Goal: Task Accomplishment & Management: Use online tool/utility

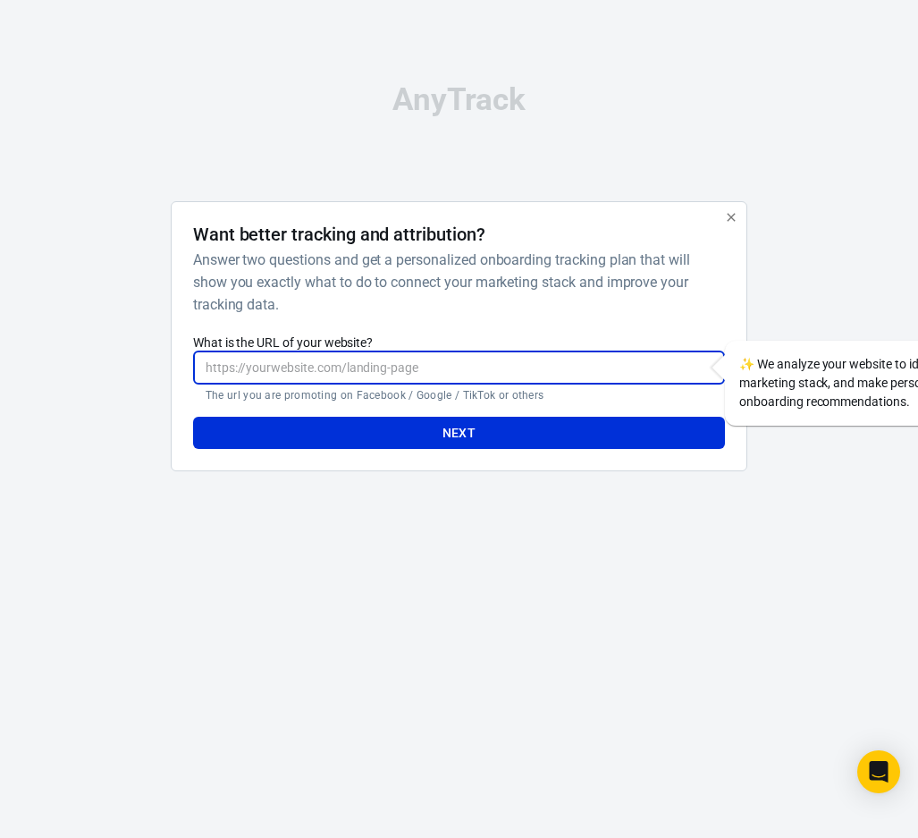
click at [533, 505] on div "AnyTrack Want better tracking and attribution? Answer two questions and get a p…" at bounding box center [460, 284] width 894 height 569
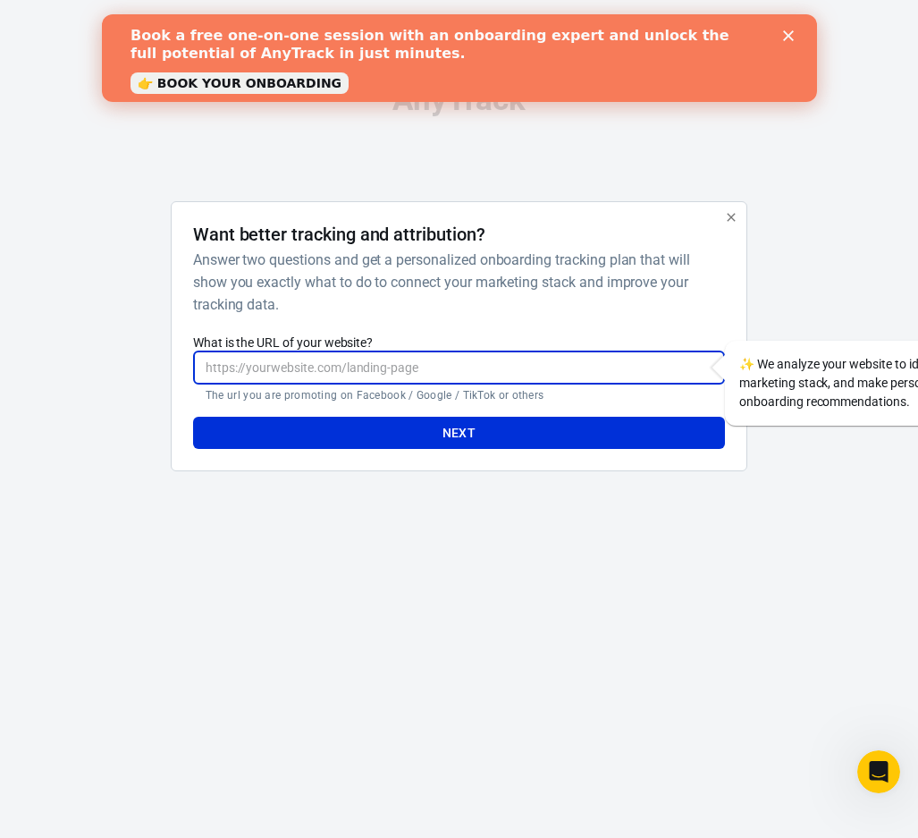
click at [688, 384] on input "What is the URL of your website?" at bounding box center [459, 367] width 532 height 33
paste input "https://risewithsabr.com/home"
type input "https://risewithsabr.com/home"
click at [620, 440] on button "Next" at bounding box center [459, 433] width 532 height 33
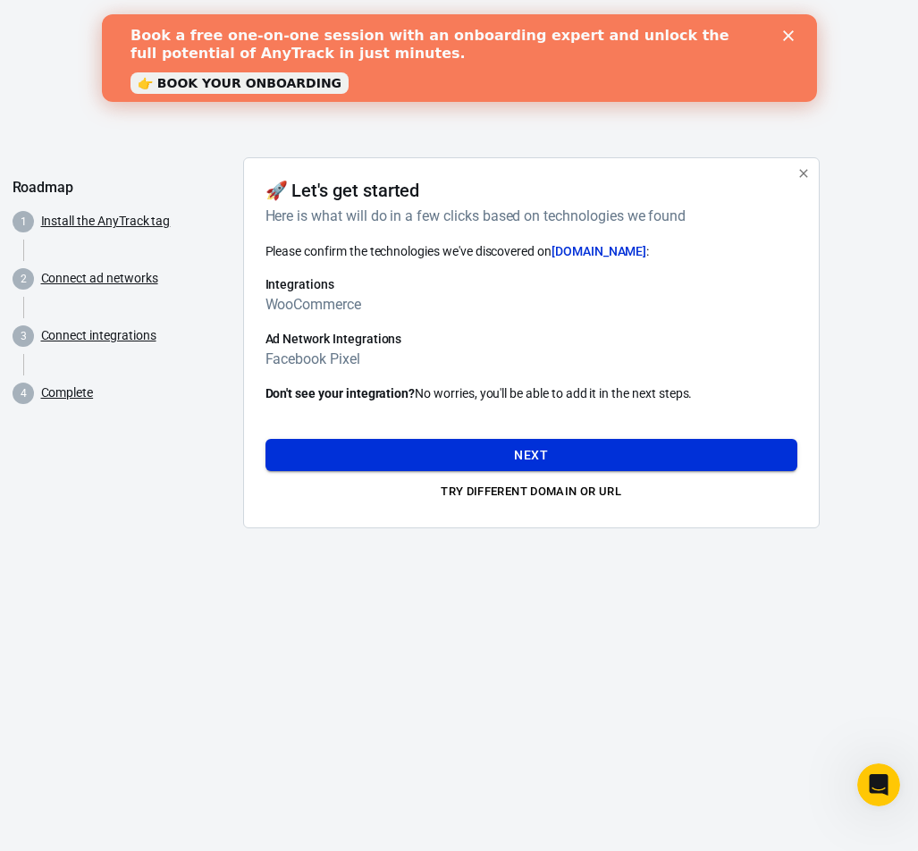
click at [632, 451] on button "Next" at bounding box center [532, 455] width 532 height 33
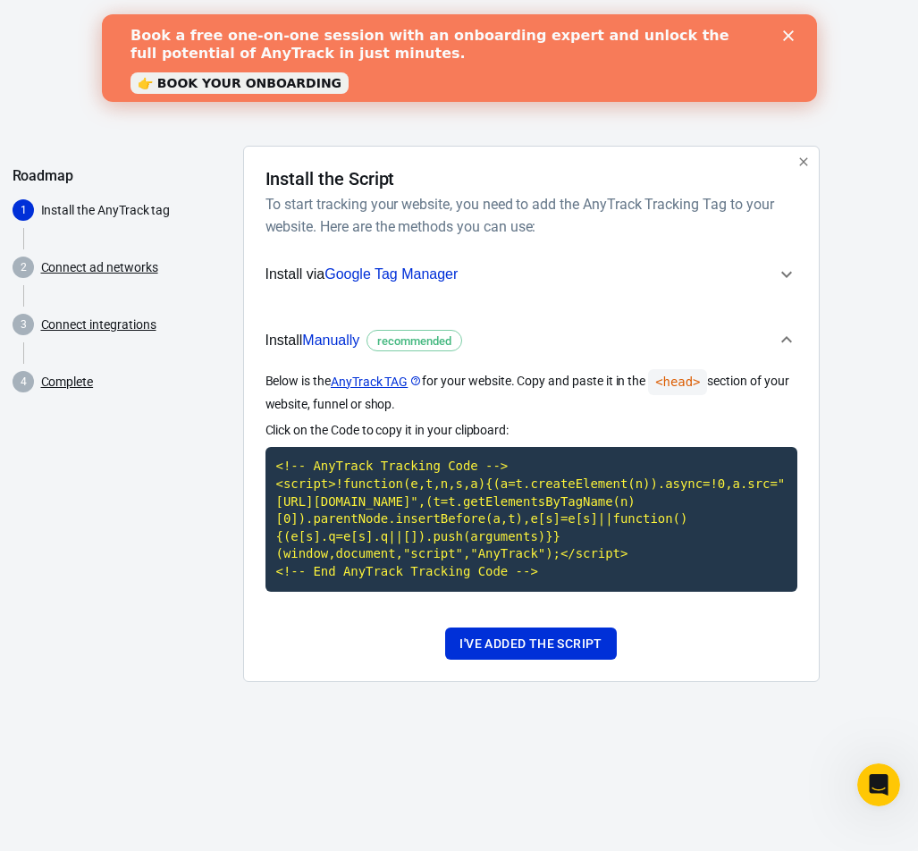
click at [776, 272] on icon "button" at bounding box center [786, 274] width 21 height 21
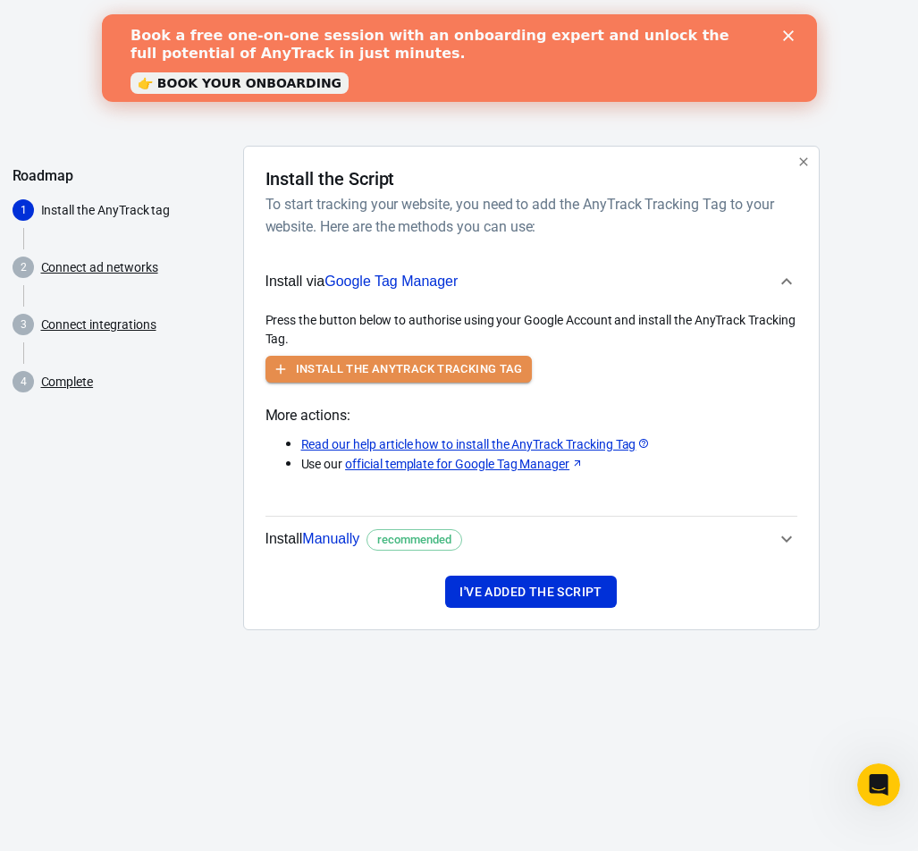
click at [428, 367] on button "Install the AnyTrack Tracking Tag" at bounding box center [399, 370] width 266 height 28
click at [457, 356] on button "Install the AnyTrack Tracking Tag" at bounding box center [399, 370] width 266 height 28
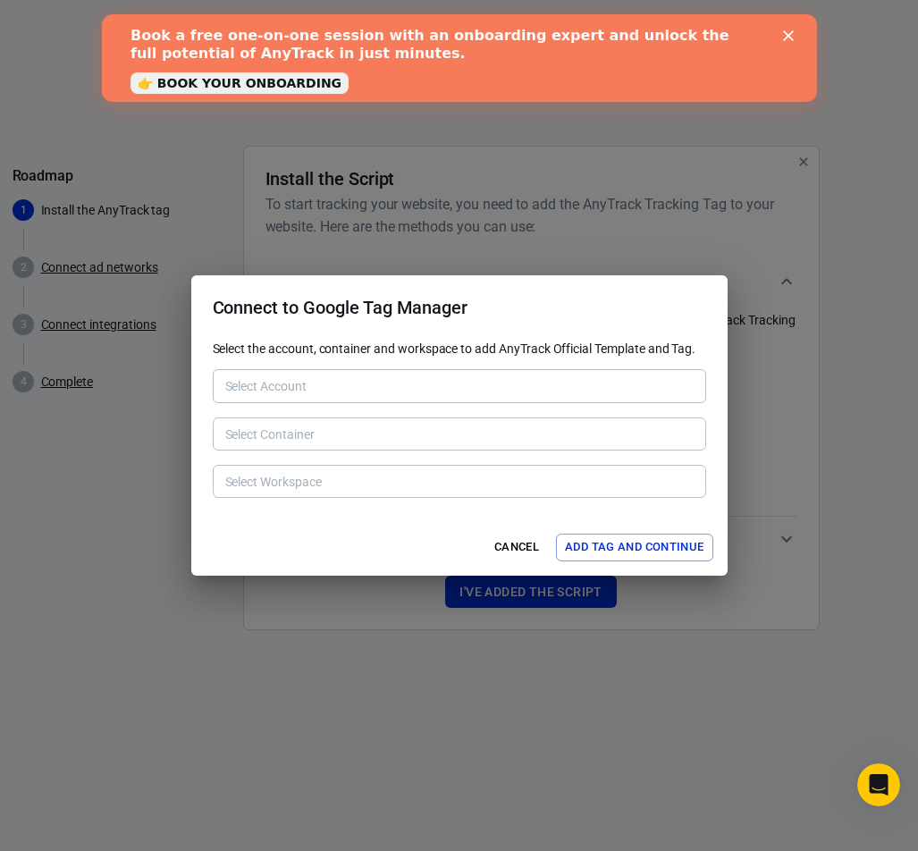
click at [706, 371] on div "Select the account, container and workspace to add AnyTrack Official Template a…" at bounding box center [459, 429] width 536 height 179
click at [663, 545] on button "Add Tag and Continue" at bounding box center [634, 548] width 156 height 28
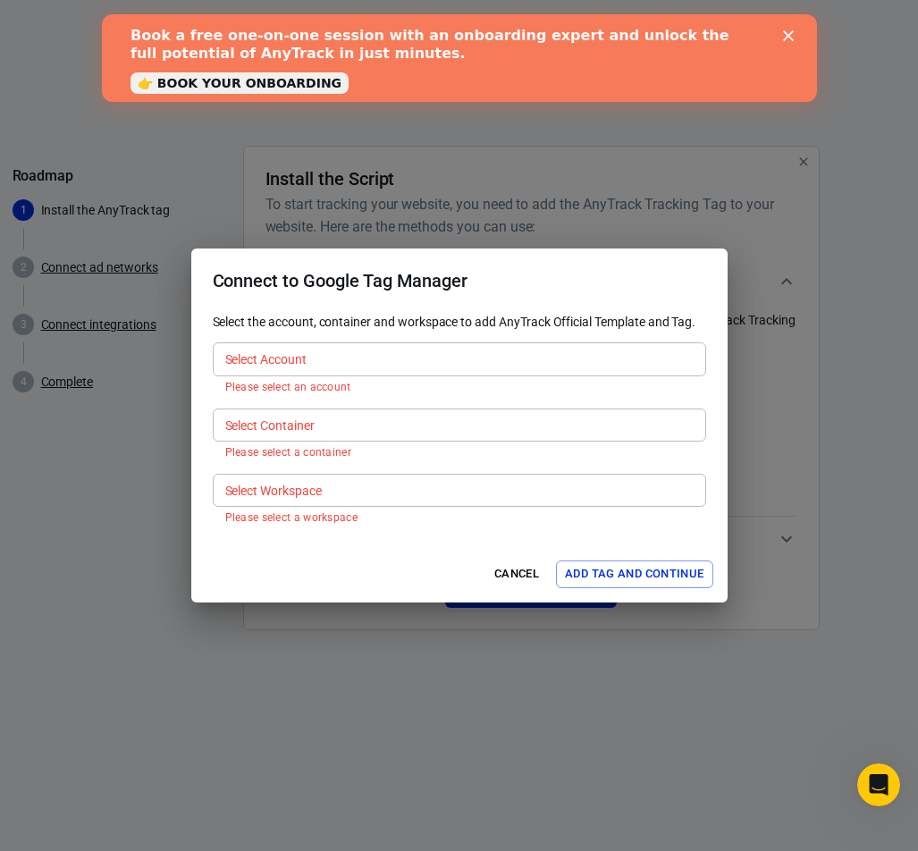
click at [289, 369] on div "Select Account" at bounding box center [459, 358] width 493 height 33
click at [354, 385] on p "Please select an account" at bounding box center [459, 387] width 468 height 14
drag, startPoint x: 237, startPoint y: 342, endPoint x: 246, endPoint y: 346, distance: 9.6
click at [246, 346] on div "Select Account" at bounding box center [459, 358] width 493 height 33
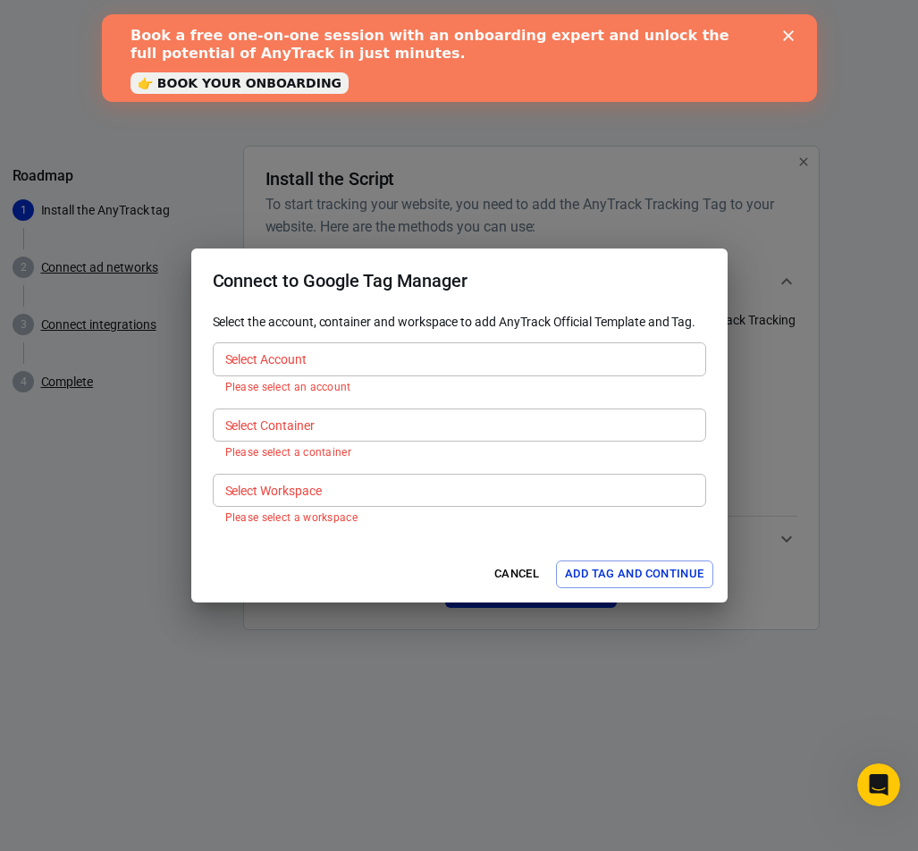
click at [246, 346] on div "Select Account" at bounding box center [459, 358] width 493 height 33
drag, startPoint x: 246, startPoint y: 346, endPoint x: 494, endPoint y: 296, distance: 253.5
click at [494, 296] on form "Connect to Google Tag Manager Select the account, container and workspace to ad…" at bounding box center [459, 425] width 536 height 353
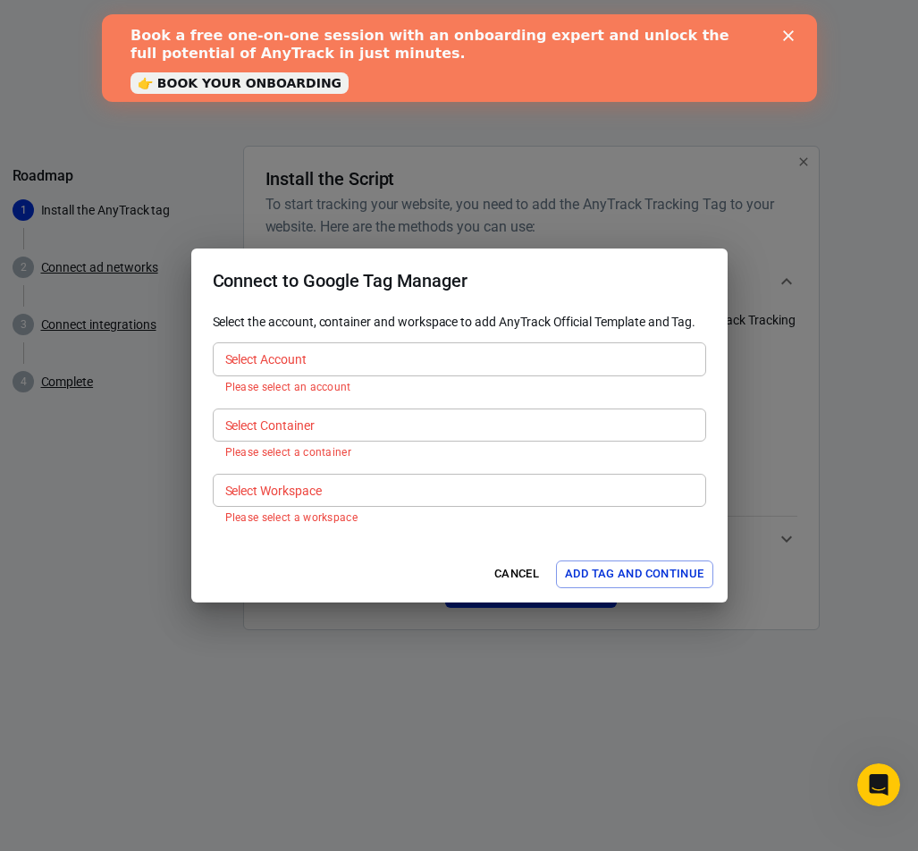
click at [782, 34] on icon "Close" at bounding box center [787, 35] width 11 height 11
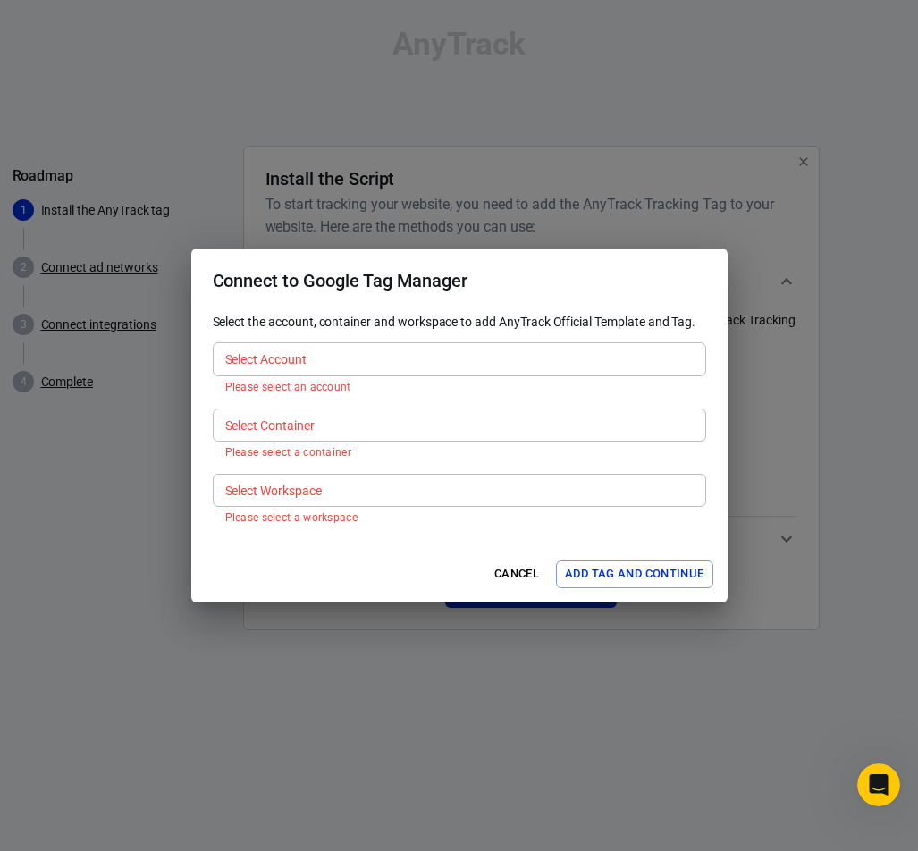
drag, startPoint x: 521, startPoint y: 411, endPoint x: 521, endPoint y: 299, distance: 112.6
click at [521, 299] on form "Connect to Google Tag Manager Select the account, container and workspace to ad…" at bounding box center [459, 425] width 536 height 353
click at [387, 502] on div "Select the account, container and workspace to add AnyTrack Official Template a…" at bounding box center [459, 420] width 493 height 215
drag, startPoint x: 387, startPoint y: 502, endPoint x: 559, endPoint y: 570, distance: 184.6
click at [559, 570] on form "Connect to Google Tag Manager Select the account, container and workspace to ad…" at bounding box center [459, 425] width 536 height 353
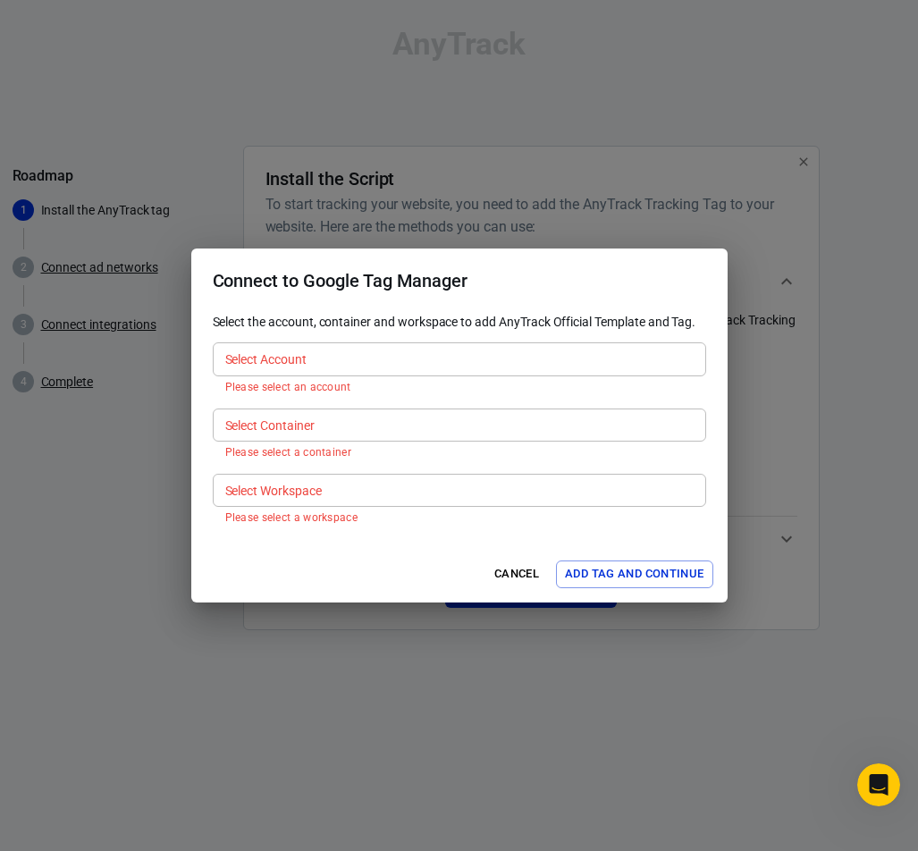
click at [559, 570] on button "Add Tag and Continue" at bounding box center [634, 575] width 156 height 28
click at [530, 570] on button "Cancel" at bounding box center [516, 575] width 57 height 28
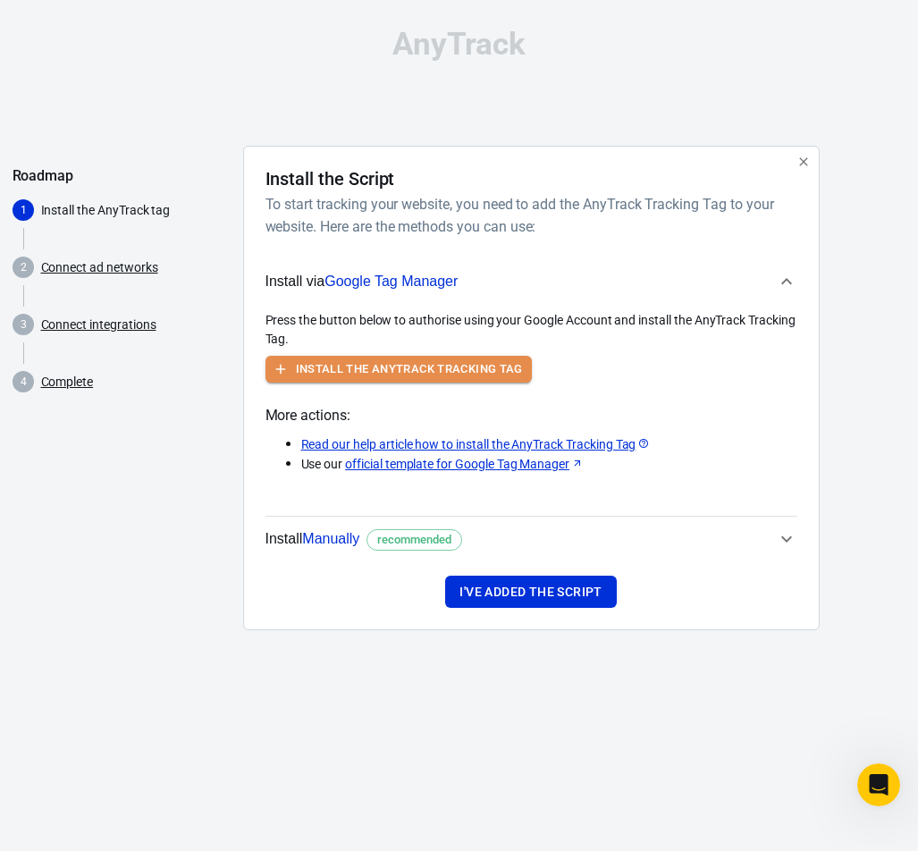
click at [463, 372] on button "Install the AnyTrack Tracking Tag" at bounding box center [399, 370] width 266 height 28
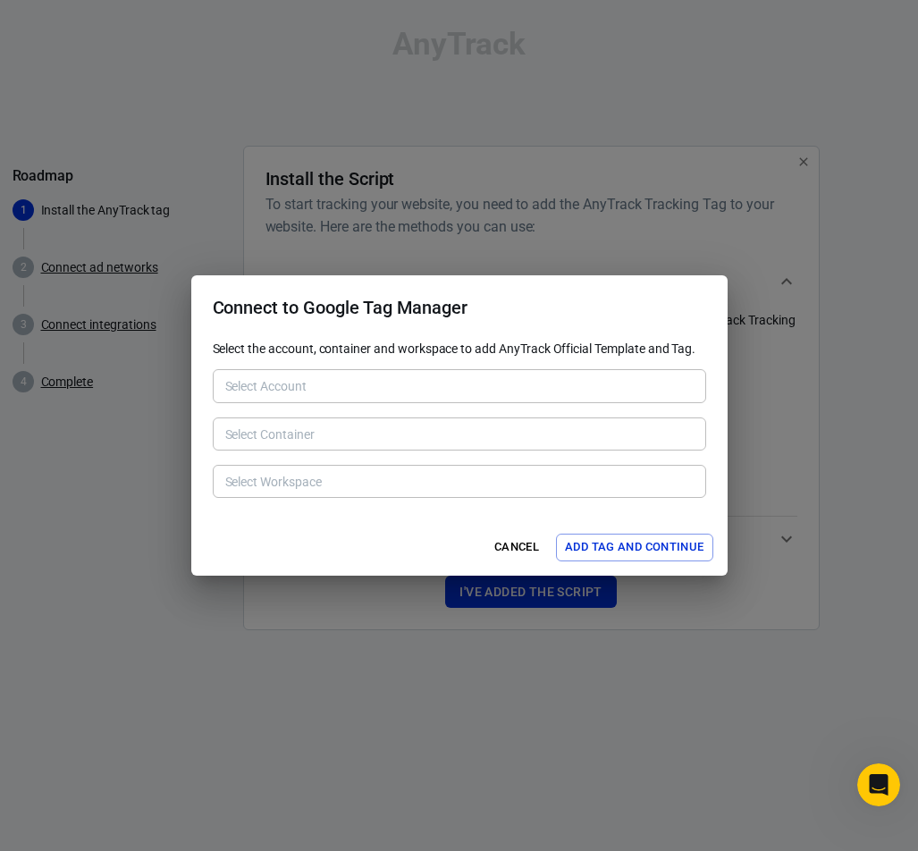
click at [542, 385] on div "Select Account Select Account" at bounding box center [459, 384] width 493 height 44
drag, startPoint x: 541, startPoint y: 362, endPoint x: 245, endPoint y: 405, distance: 299.0
click at [245, 405] on div "Select Account Select Account" at bounding box center [459, 384] width 493 height 44
click at [572, 542] on button "Add Tag and Continue" at bounding box center [634, 548] width 156 height 28
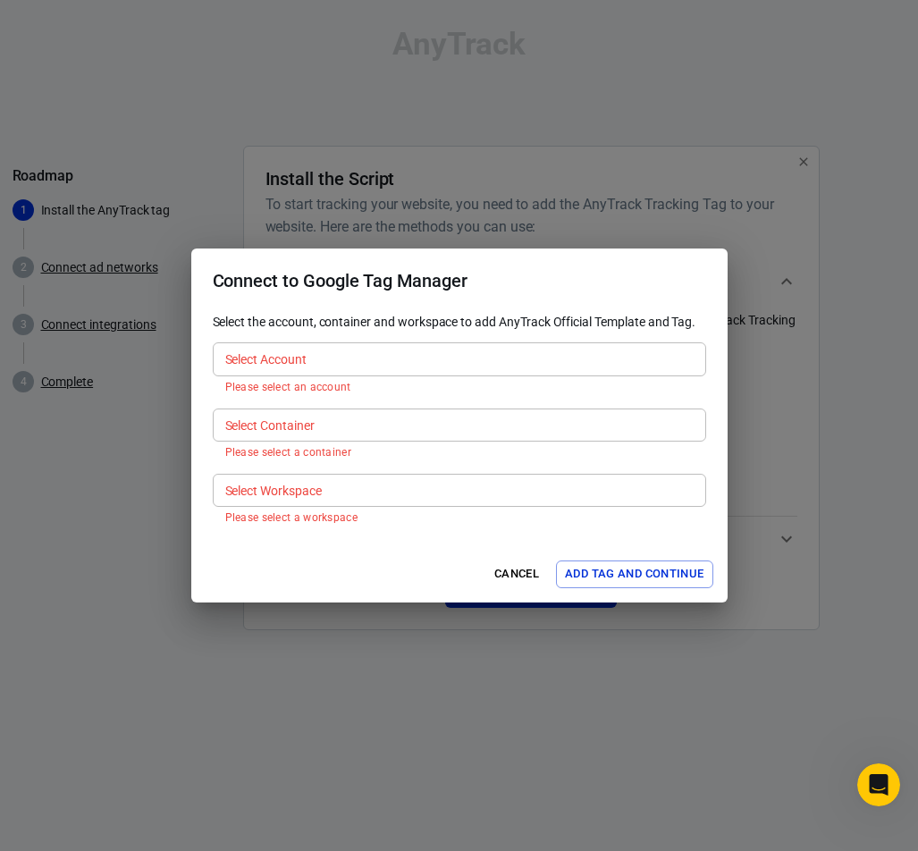
click at [285, 497] on div "Select Workspace" at bounding box center [459, 490] width 493 height 33
click at [520, 578] on button "Cancel" at bounding box center [516, 575] width 57 height 28
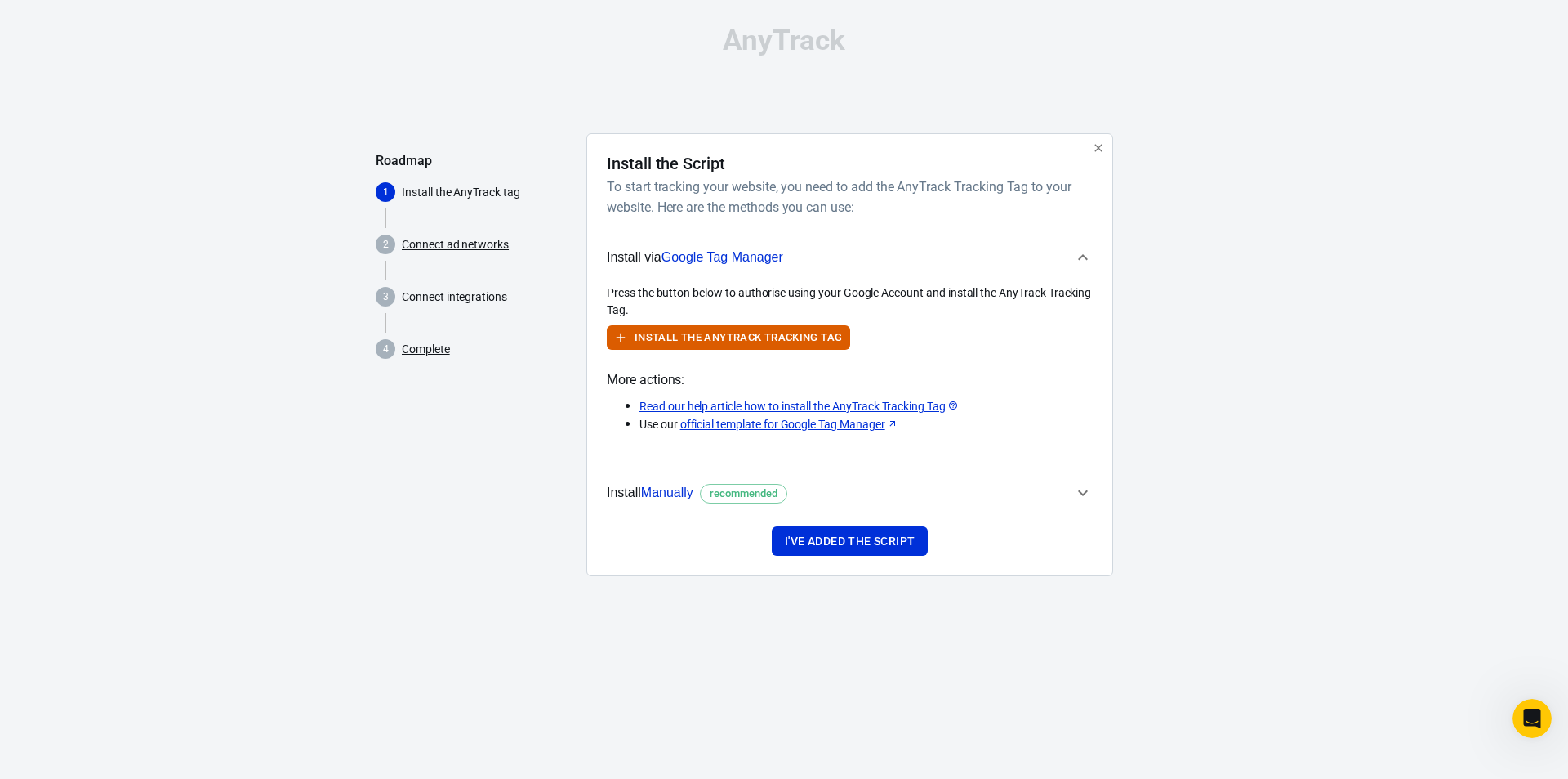
click at [752, 474] on button "Install Manually recommended" at bounding box center [850, 493] width 486 height 41
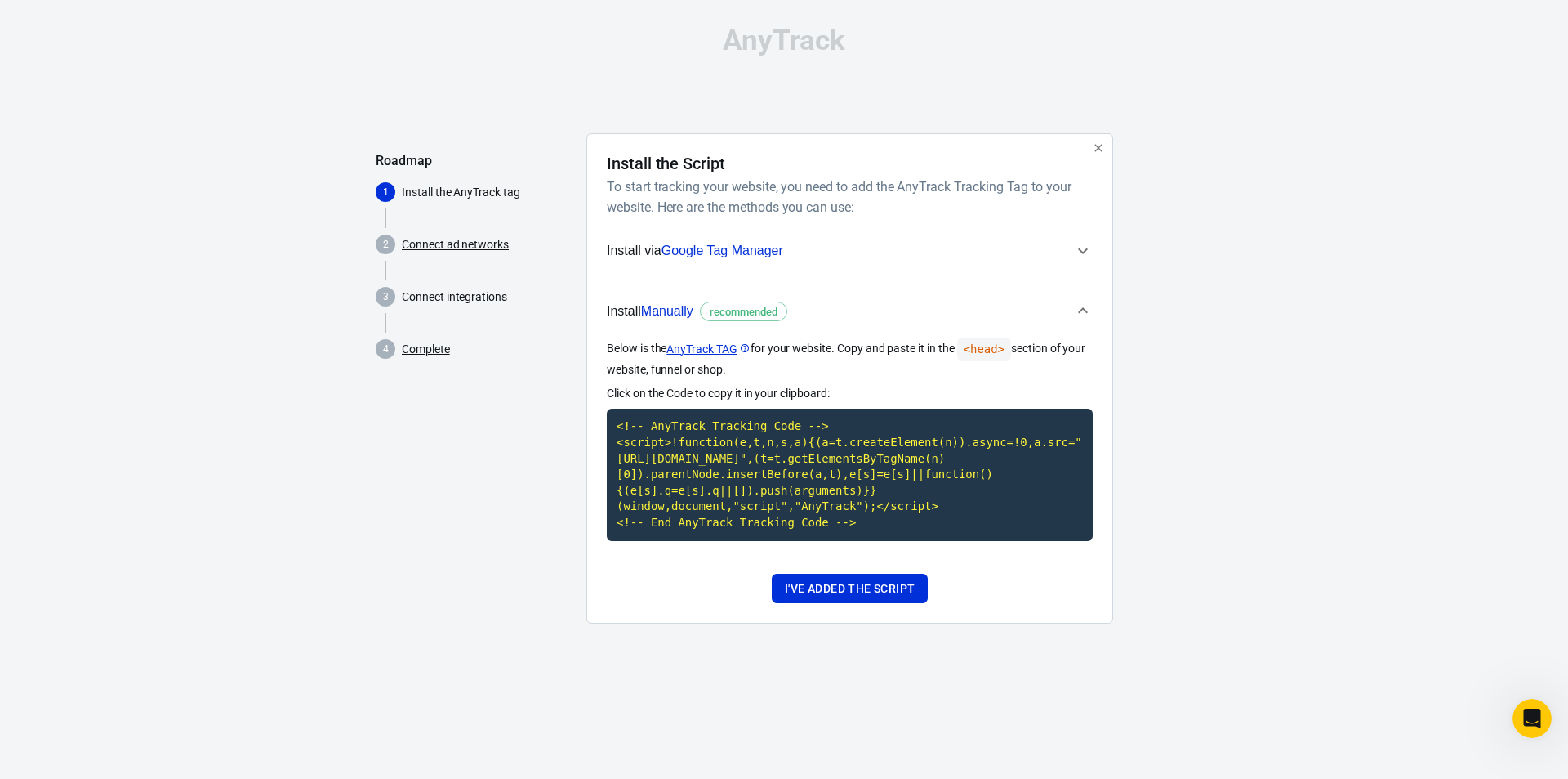
drag, startPoint x: 605, startPoint y: 351, endPoint x: 835, endPoint y: 393, distance: 233.8
click at [835, 393] on div "Install the Script To start tracking your website, you need to add the AnyTrack…" at bounding box center [850, 379] width 527 height 490
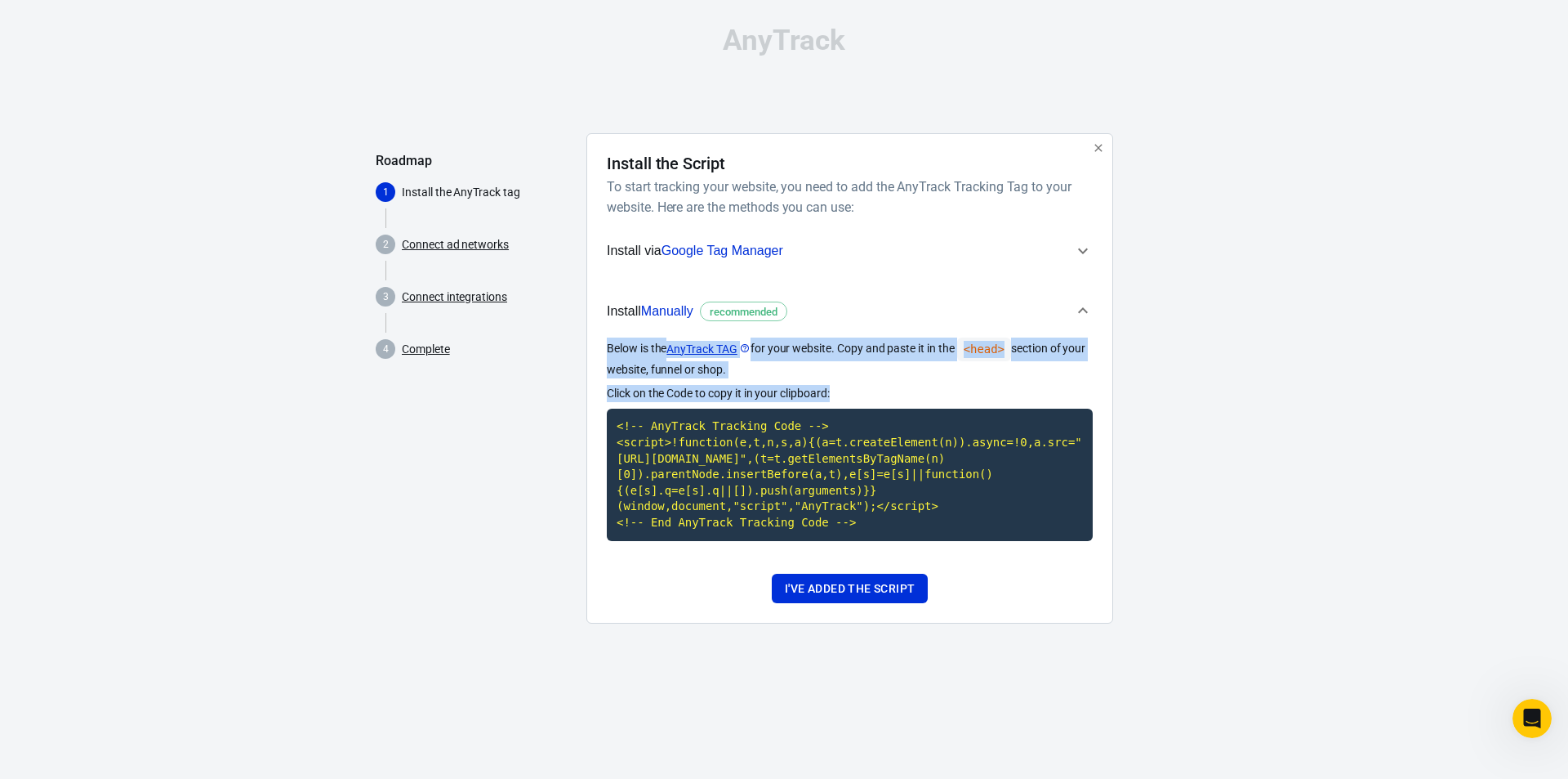
drag, startPoint x: 835, startPoint y: 393, endPoint x: 604, endPoint y: 346, distance: 235.7
click at [604, 346] on div "Install the Script To start tracking your website, you need to add the AnyTrack…" at bounding box center [850, 379] width 527 height 490
copy div "Below is the AnyTrack TAG for your website. Copy and paste it in the <head> sec…"
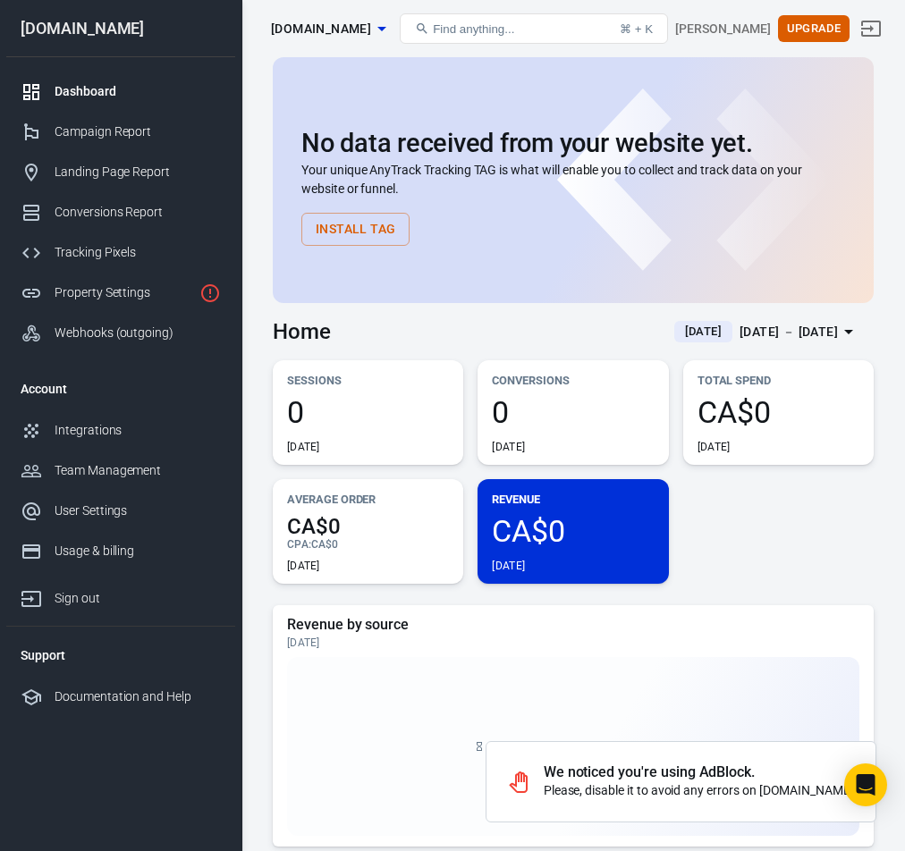
click at [822, 571] on div "Sessions 0 Yesterday Conversions 0 Yesterday Total Spend CA$0 Yesterday Average…" at bounding box center [573, 471] width 601 height 223
click at [104, 242] on link "Tracking Pixels" at bounding box center [120, 252] width 229 height 40
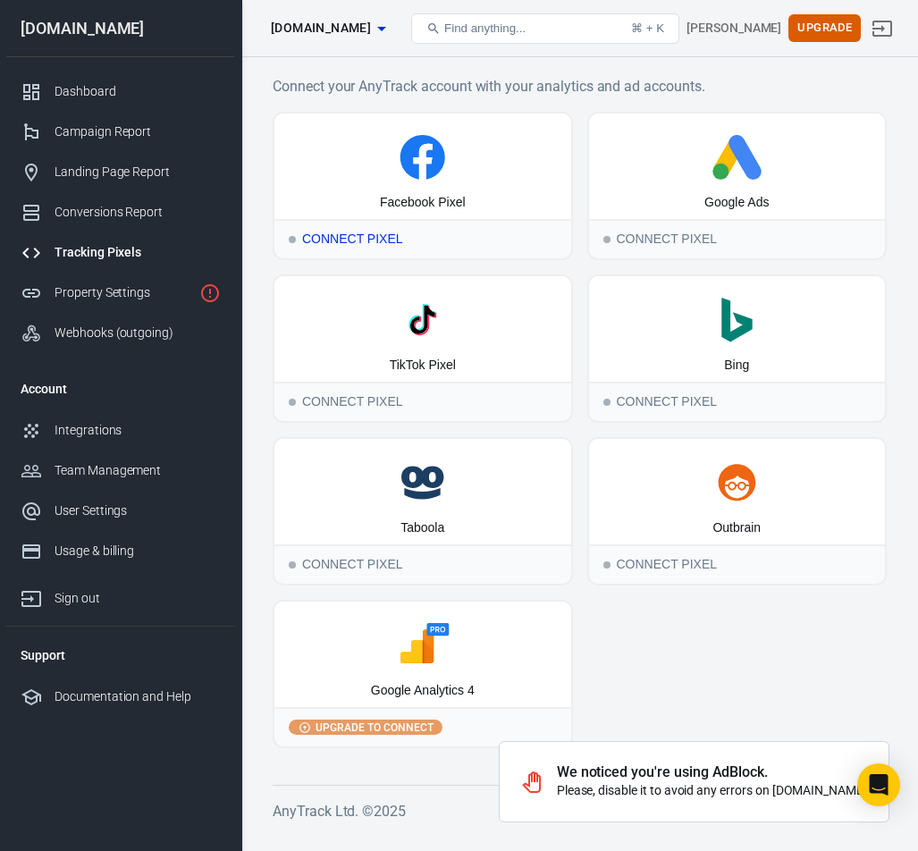
click at [420, 167] on icon at bounding box center [422, 162] width 19 height 36
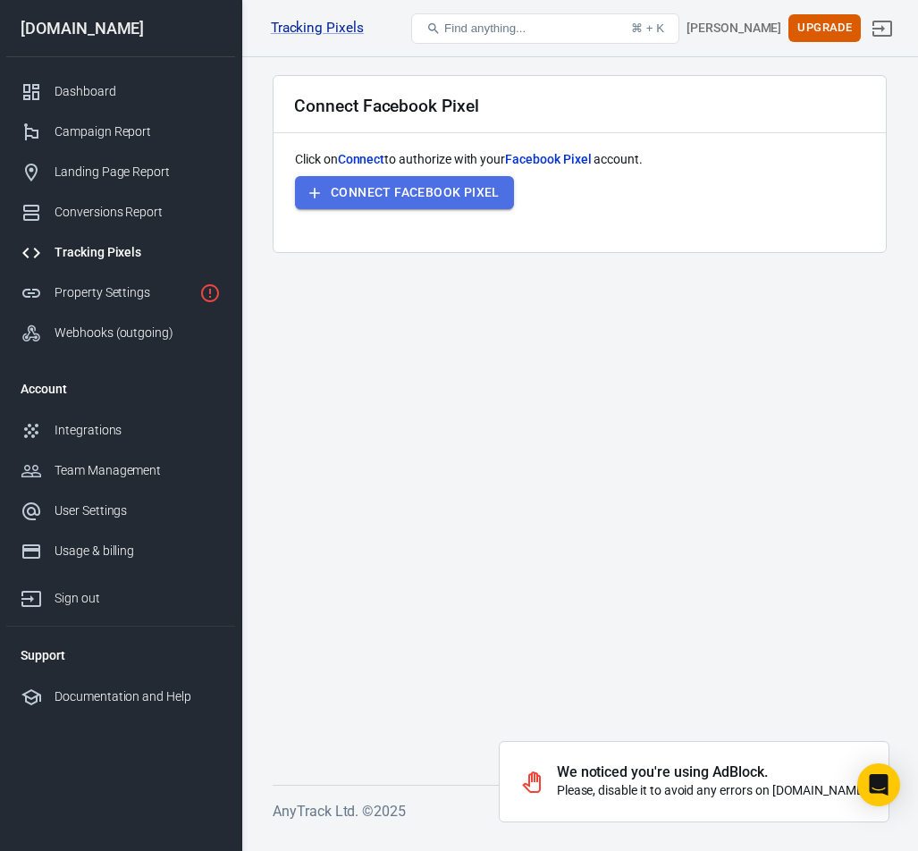
click at [417, 180] on button "Connect Facebook Pixel" at bounding box center [404, 192] width 219 height 33
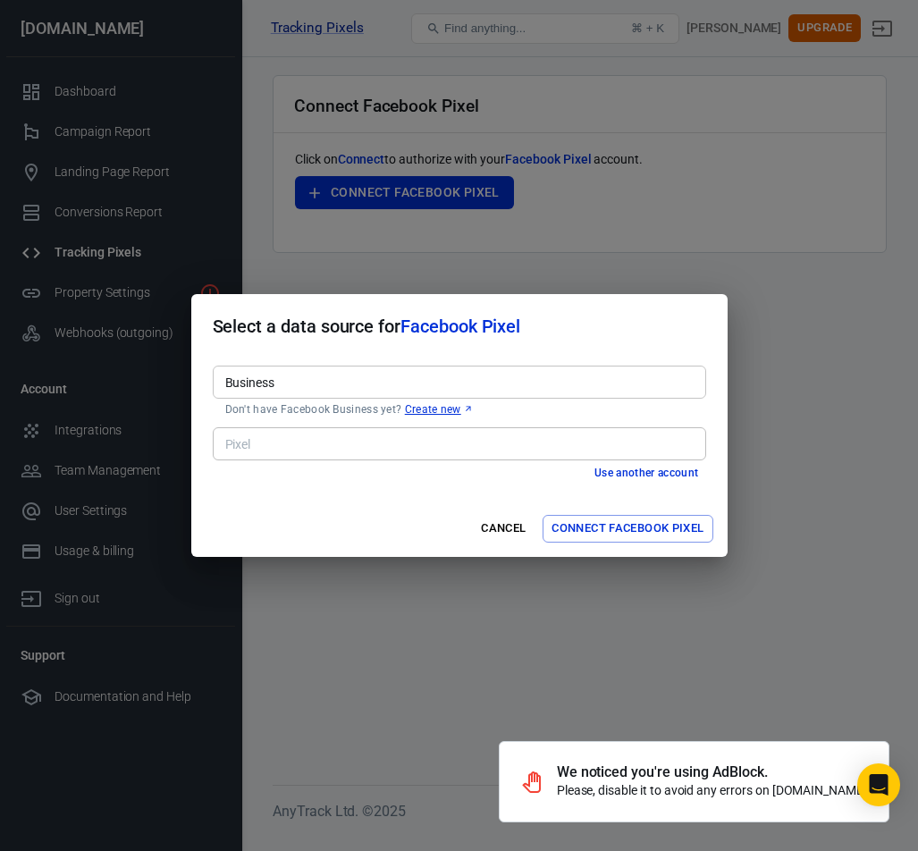
click at [681, 536] on button "Connect Facebook Pixel" at bounding box center [628, 529] width 170 height 28
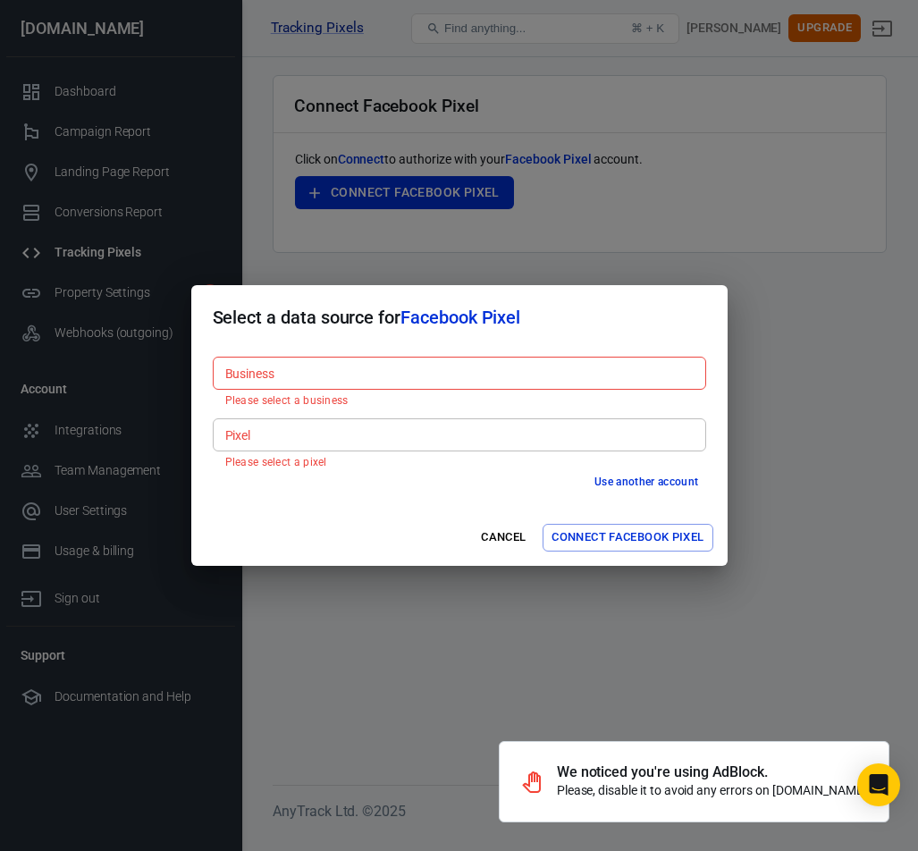
click at [288, 364] on input "Business" at bounding box center [458, 373] width 480 height 22
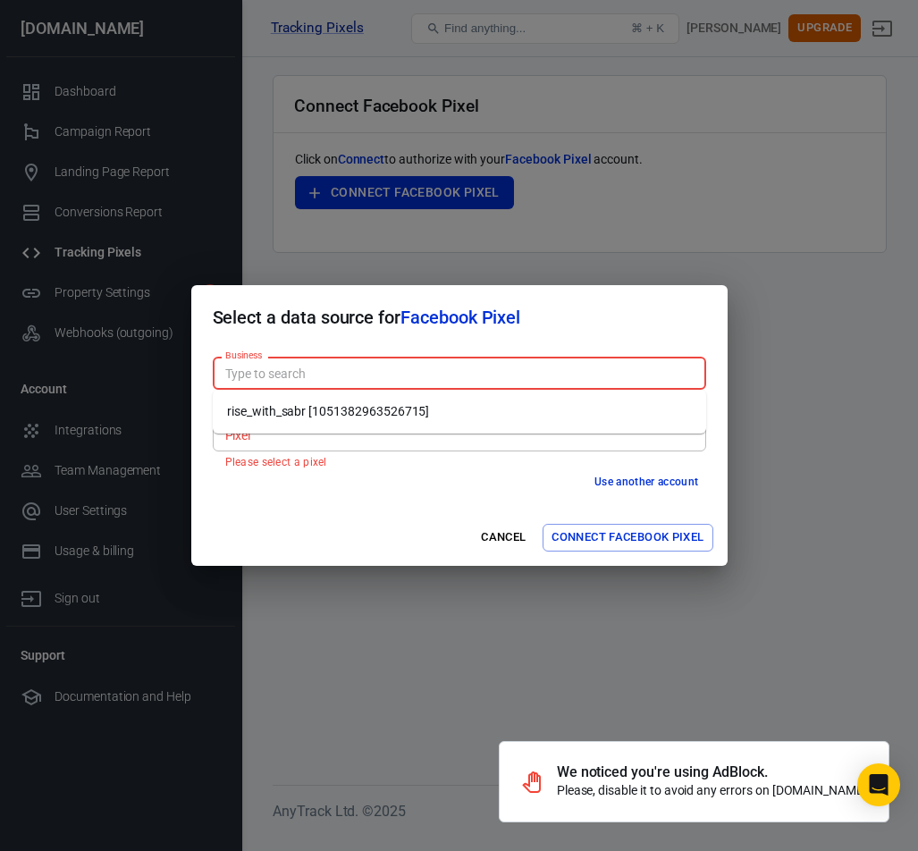
click at [291, 409] on li "rise_with_sabr [1051382963526715]" at bounding box center [459, 412] width 493 height 30
type input "rise_with_sabr [1051382963526715]"
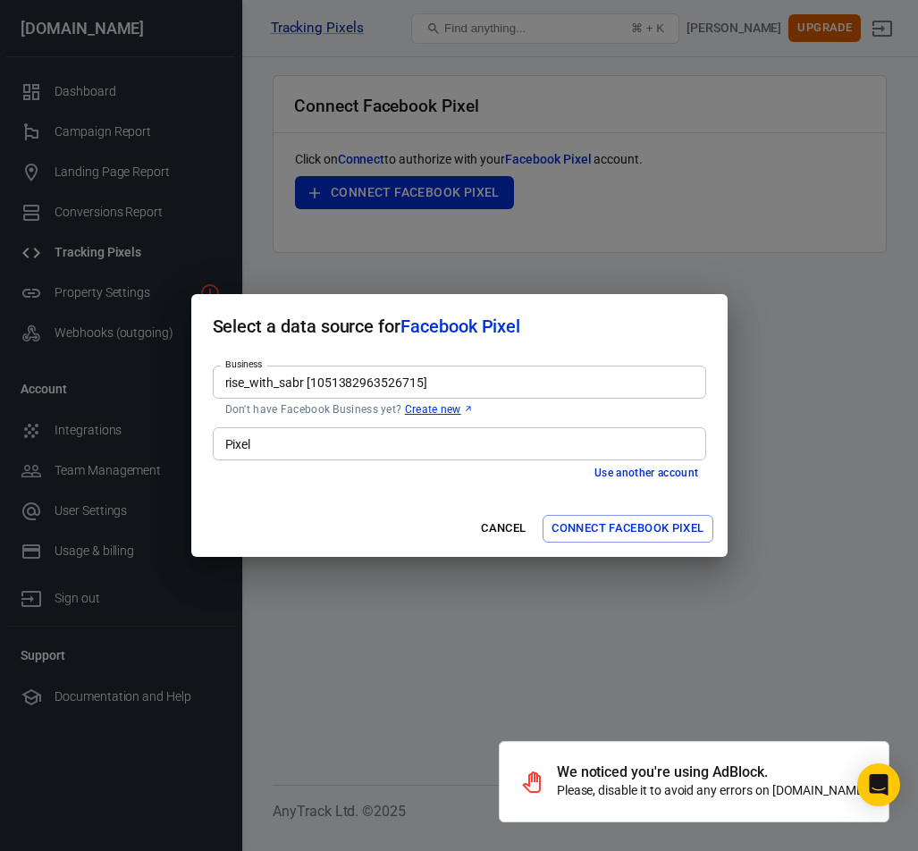
click at [291, 437] on input "Pixel" at bounding box center [458, 444] width 480 height 22
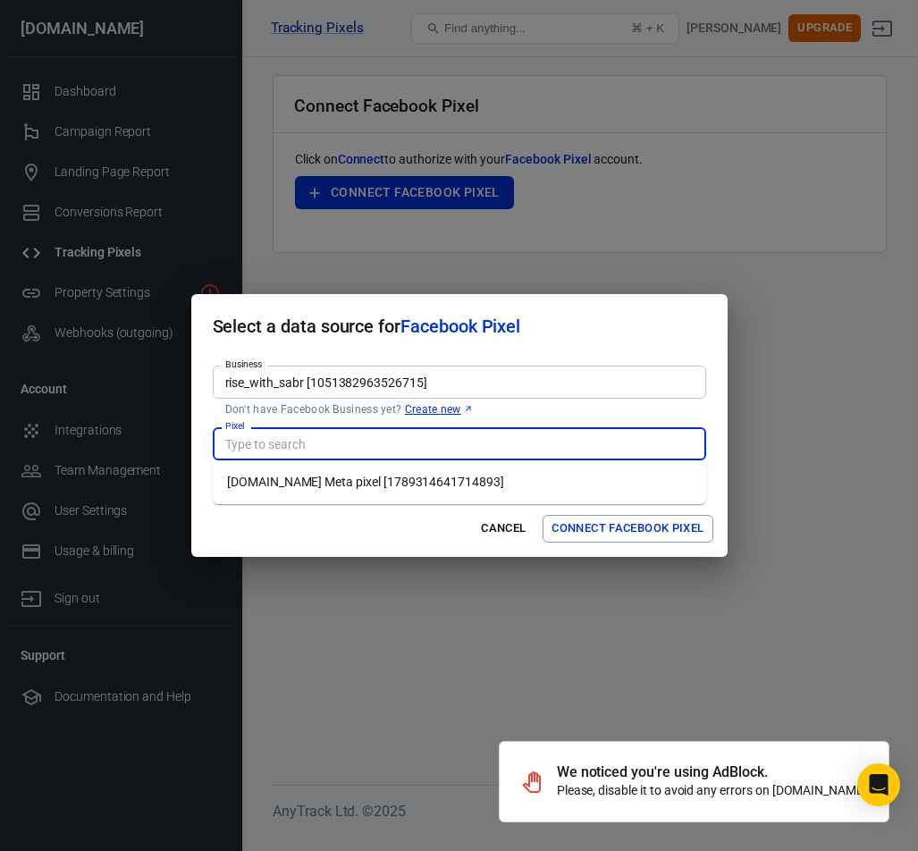
click at [297, 481] on li "Risewithsabr.com Meta pixel [1789314641714893]" at bounding box center [459, 483] width 493 height 30
type input "Risewithsabr.com Meta pixel [1789314641714893]"
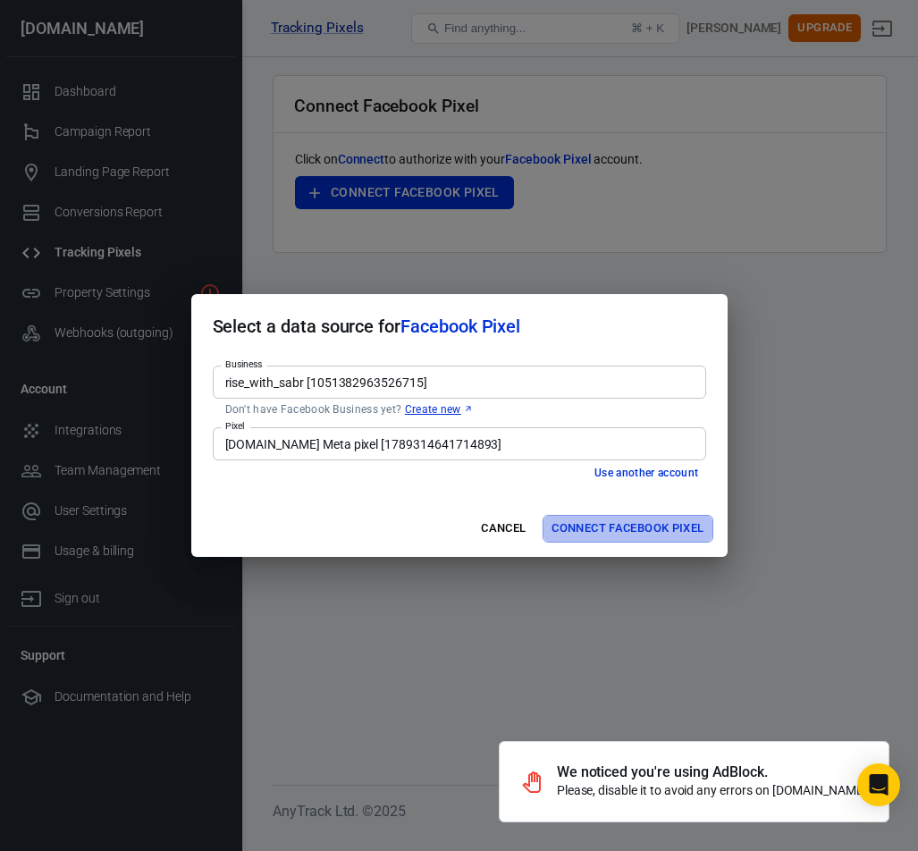
click at [645, 516] on button "Connect Facebook Pixel" at bounding box center [628, 529] width 170 height 28
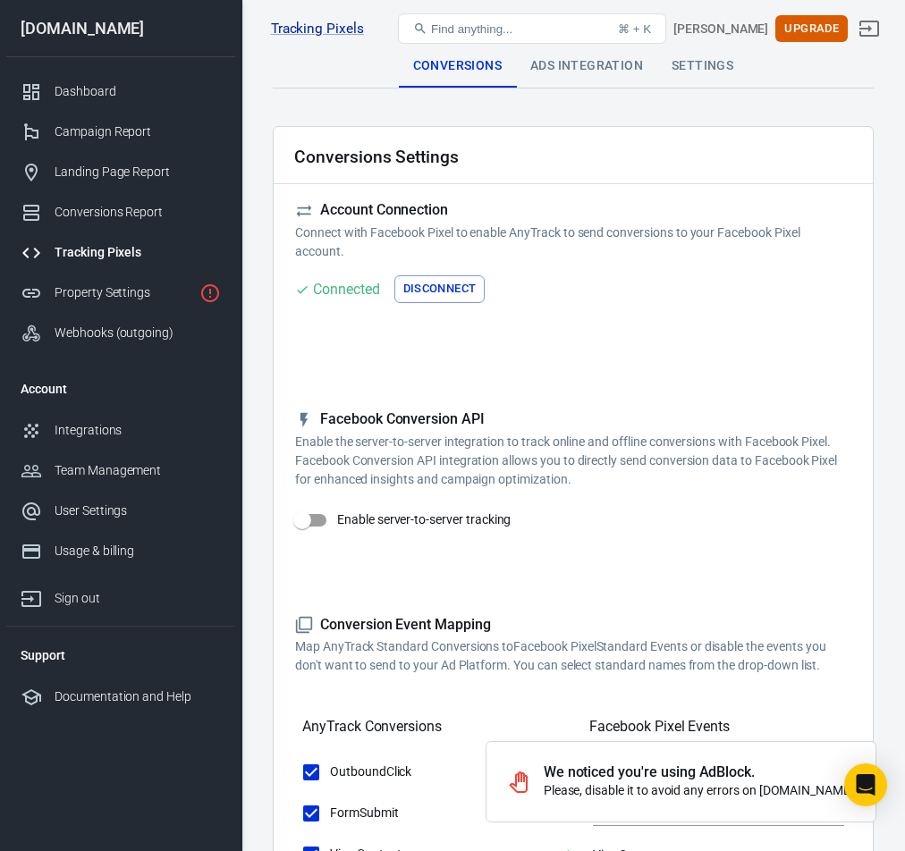
click at [837, 789] on p "Please, disable it to avoid any errors on [DOMAIN_NAME]" at bounding box center [699, 790] width 310 height 19
click at [636, 773] on div "We noticed you're using AdBlock." at bounding box center [699, 772] width 310 height 18
click at [863, 782] on icon "Open Intercom Messenger" at bounding box center [865, 784] width 21 height 23
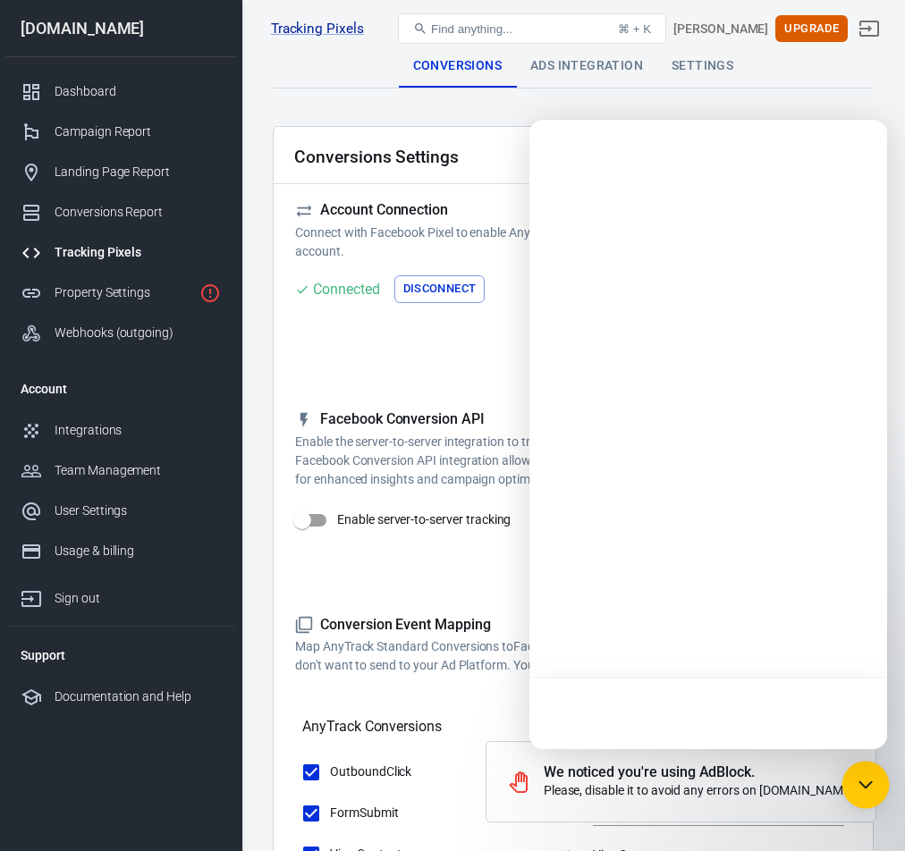
click at [863, 782] on icon "Open Intercom Messenger" at bounding box center [865, 784] width 23 height 23
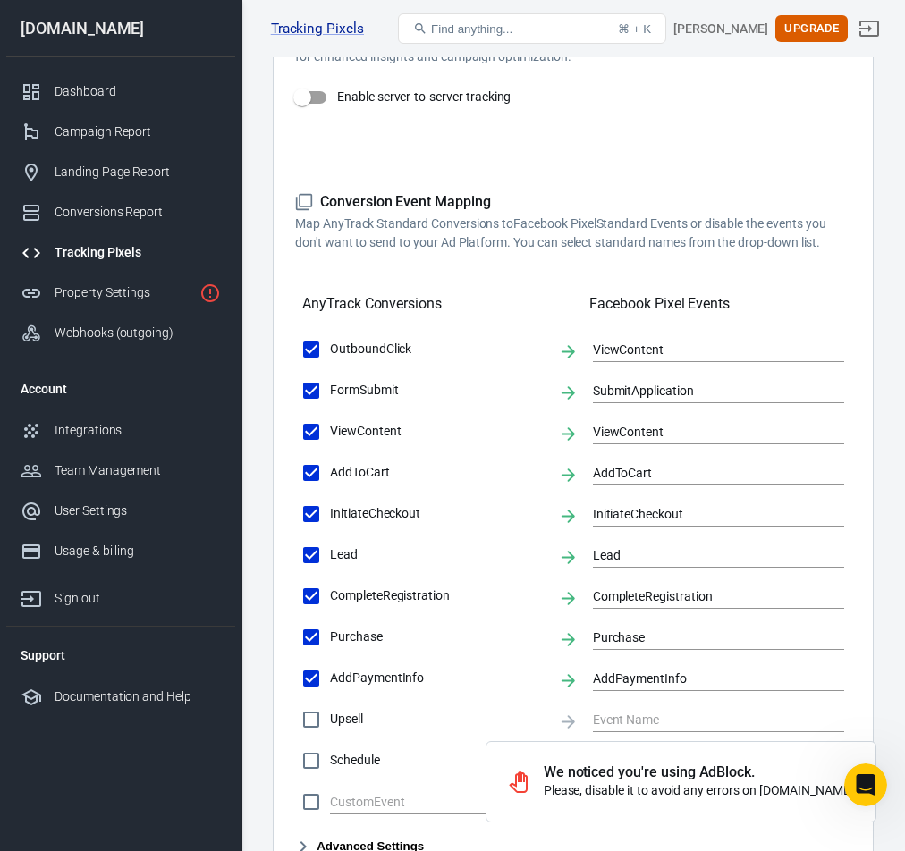
scroll to position [429, 0]
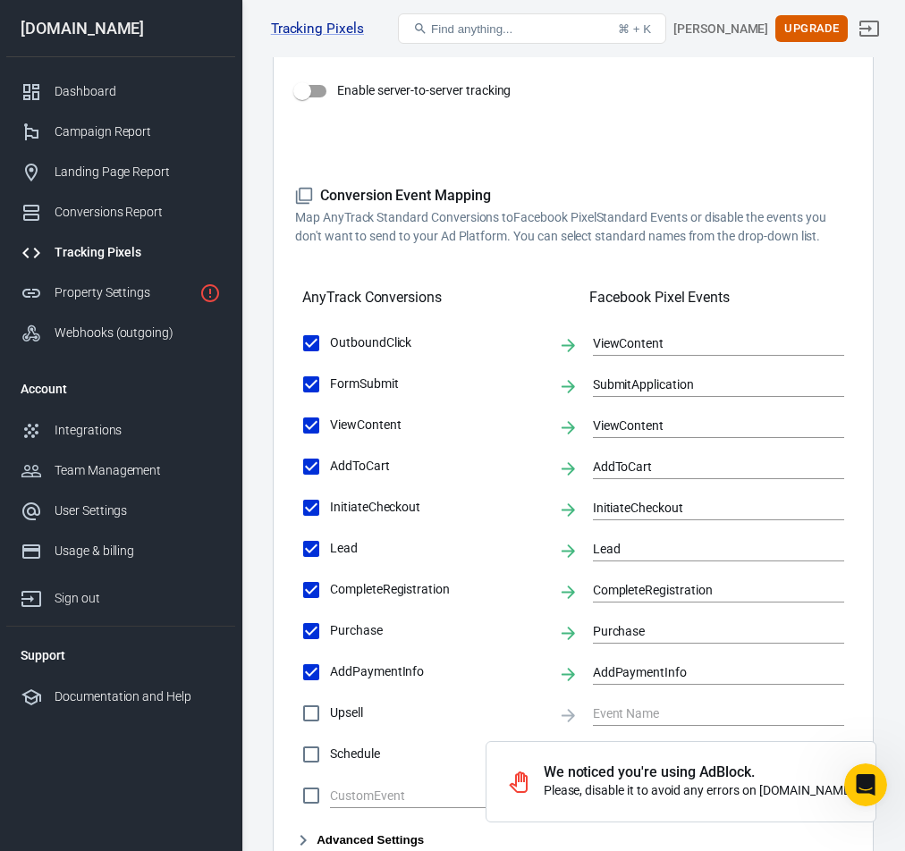
click at [798, 790] on p "Please, disable it to avoid any errors on [DOMAIN_NAME]" at bounding box center [699, 790] width 310 height 19
click at [675, 133] on div "Please Note: All conversions are sent to your Ad Pixels & Conversion API in Rea…" at bounding box center [573, 122] width 556 height 29
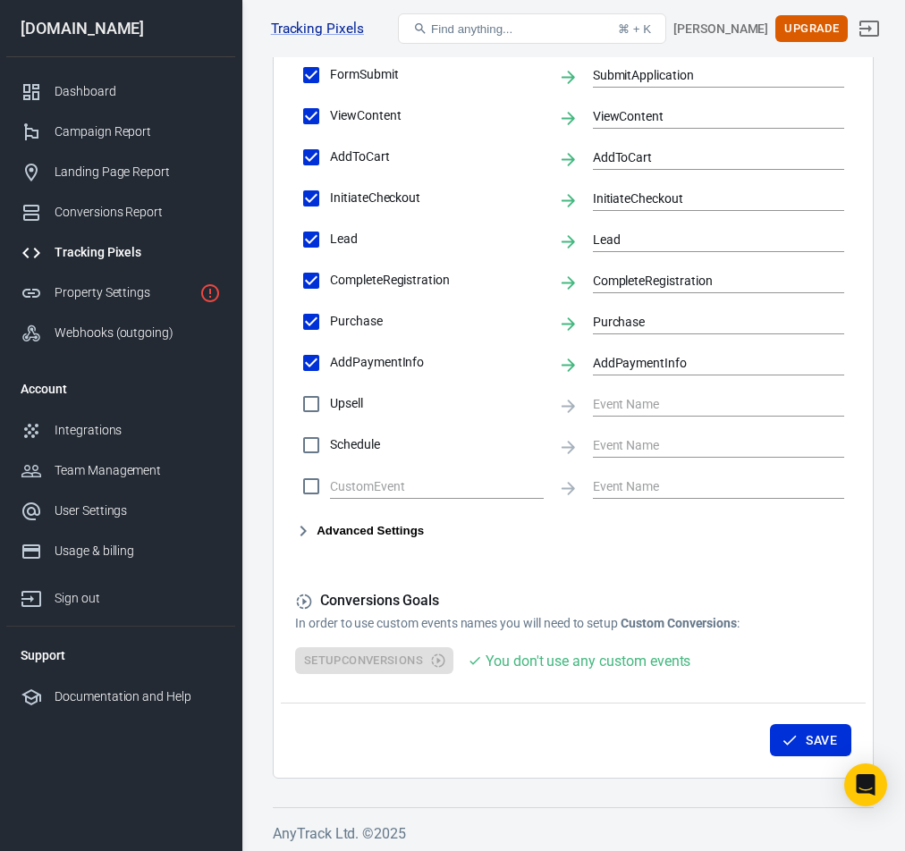
scroll to position [743, 0]
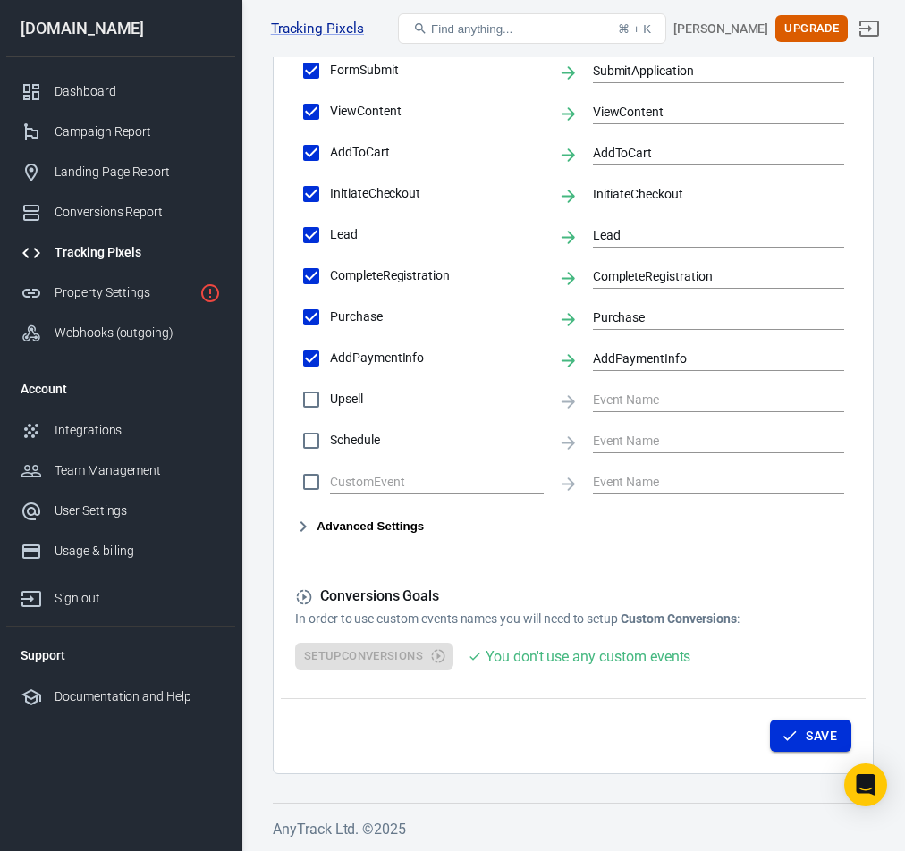
click at [812, 721] on button "Save" at bounding box center [810, 736] width 81 height 33
click at [121, 280] on link "Property Settings" at bounding box center [120, 293] width 229 height 40
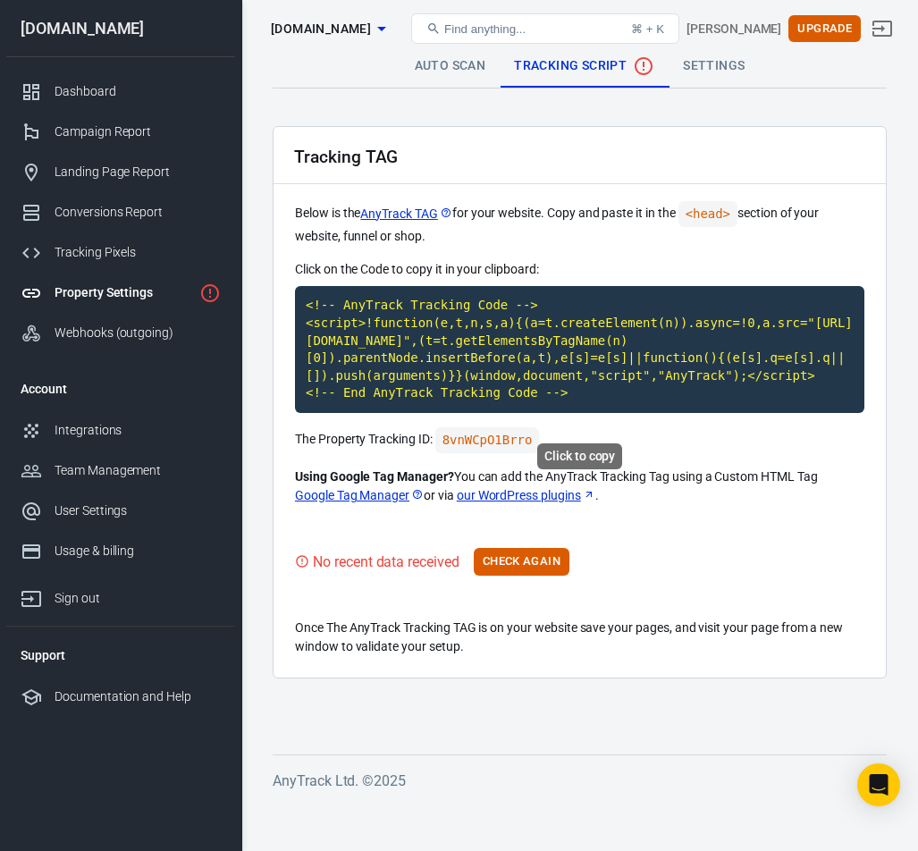
click at [337, 328] on code "<!-- AnyTrack Tracking Code --> <script>!function(e,t,n,s,a){(a=t.createElement…" at bounding box center [579, 349] width 569 height 127
click at [524, 573] on button "Check Again" at bounding box center [522, 562] width 96 height 28
click at [520, 505] on link "our WordPress plugins" at bounding box center [526, 495] width 139 height 19
click at [548, 576] on button "Check Again" at bounding box center [522, 562] width 96 height 28
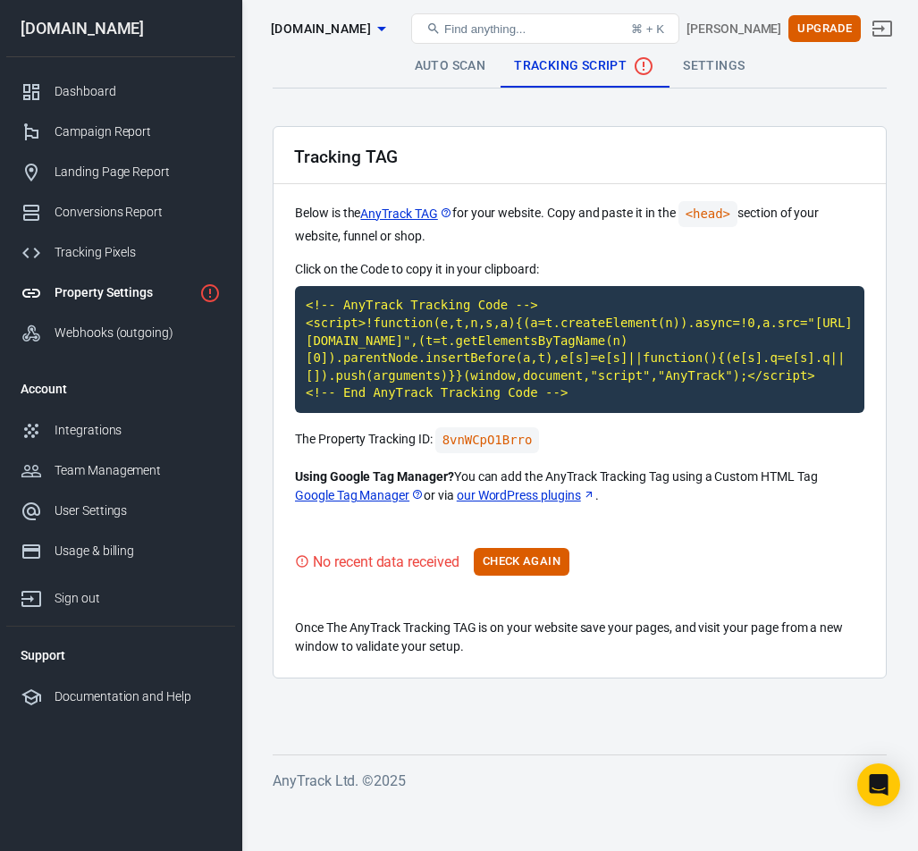
click at [506, 576] on button "Check Again" at bounding box center [522, 562] width 96 height 28
click at [89, 100] on div "Dashboard" at bounding box center [138, 91] width 166 height 19
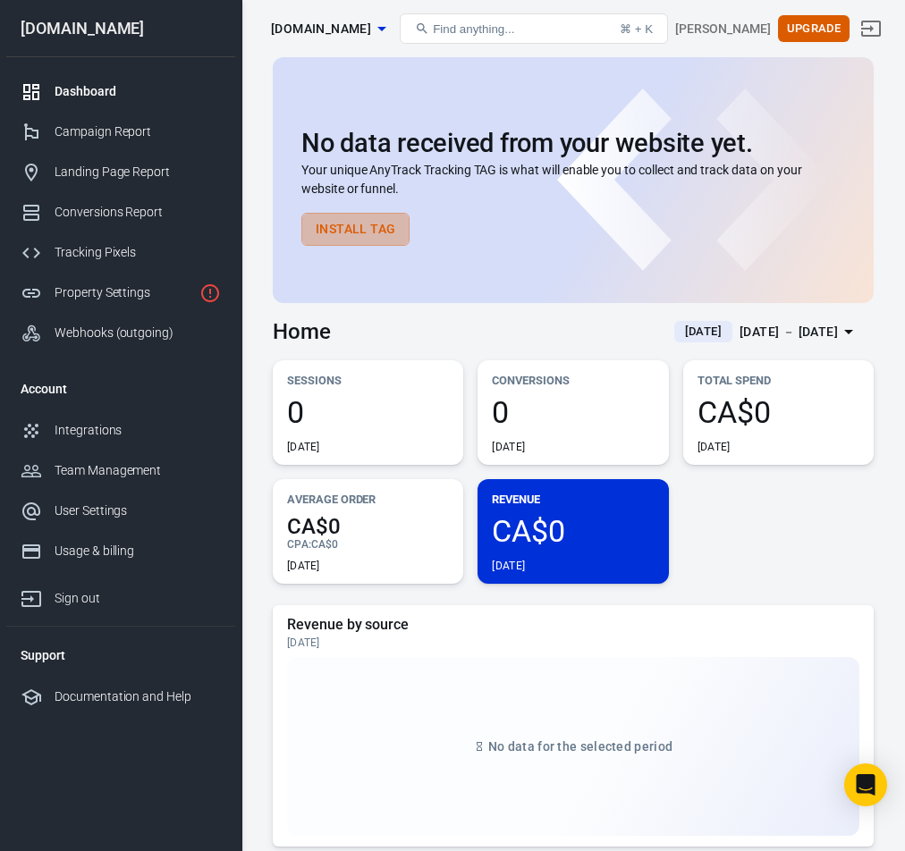
click at [358, 230] on button "Install Tag" at bounding box center [355, 229] width 108 height 33
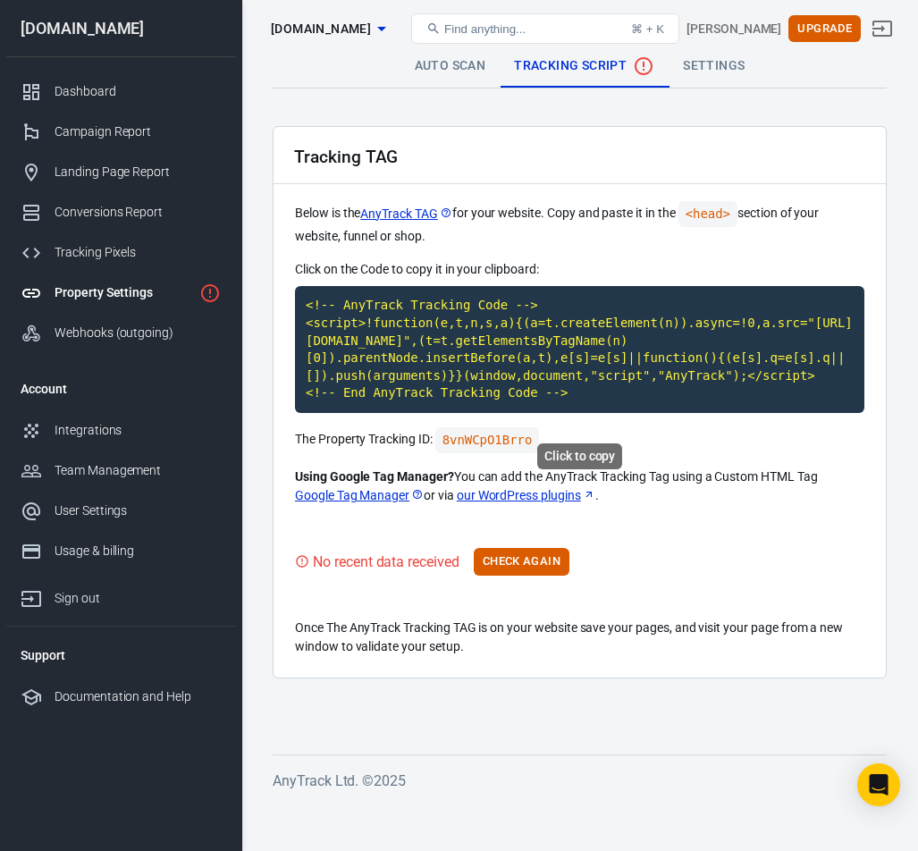
click at [535, 369] on code "<!-- AnyTrack Tracking Code --> <script>!function(e,t,n,s,a){(a=t.createElement…" at bounding box center [579, 349] width 569 height 127
click at [115, 437] on div "Integrations" at bounding box center [138, 430] width 166 height 19
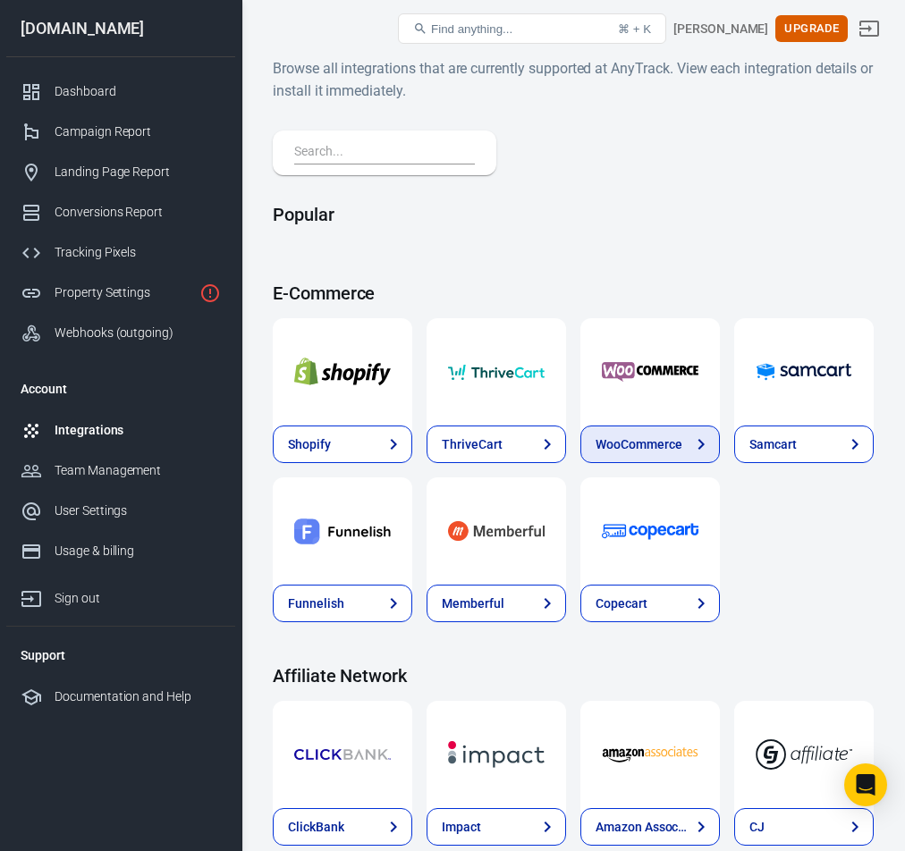
click at [709, 434] on icon at bounding box center [700, 444] width 21 height 21
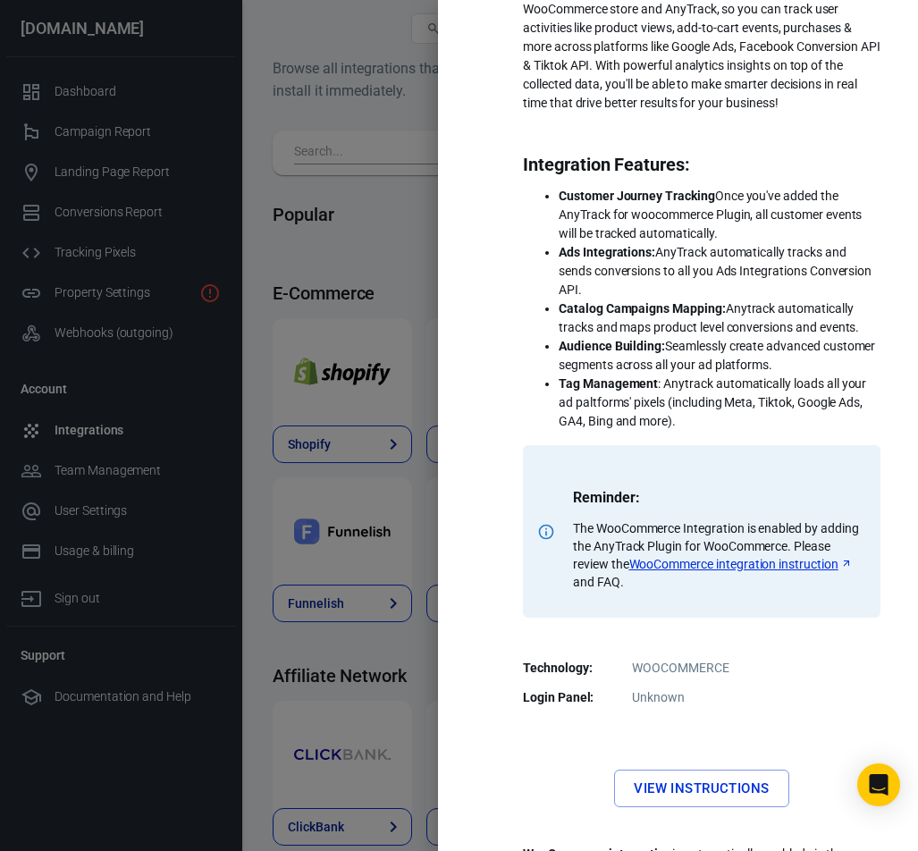
scroll to position [261, 0]
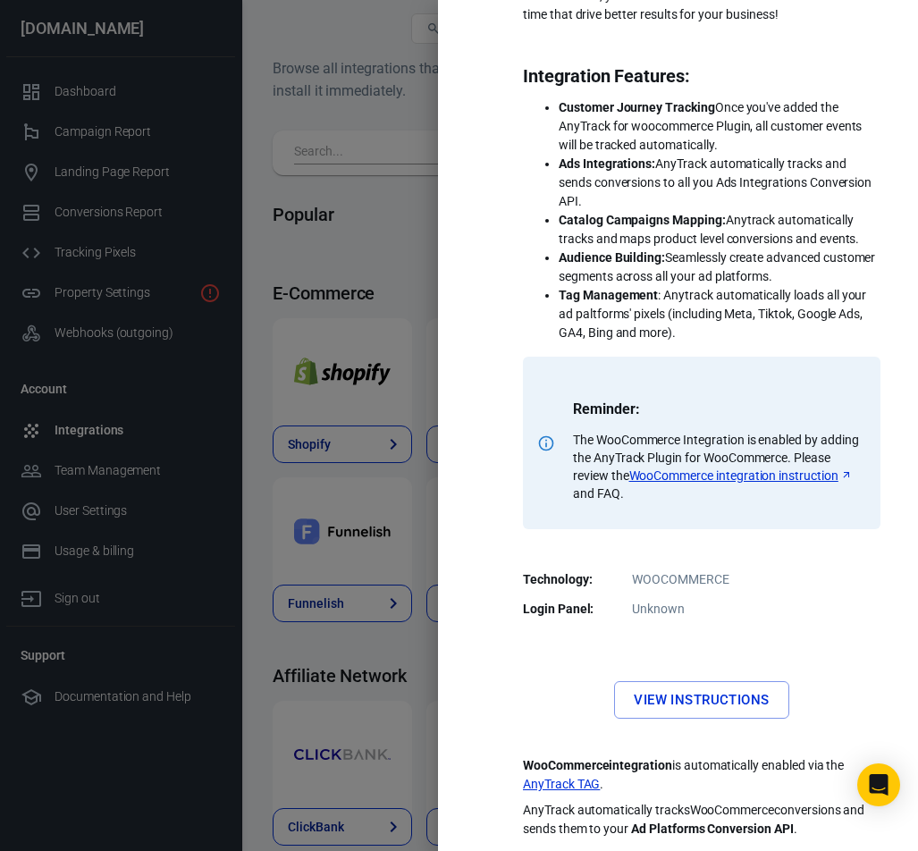
click at [713, 702] on link "View Instructions" at bounding box center [701, 700] width 174 height 38
click at [404, 198] on div at bounding box center [459, 425] width 918 height 851
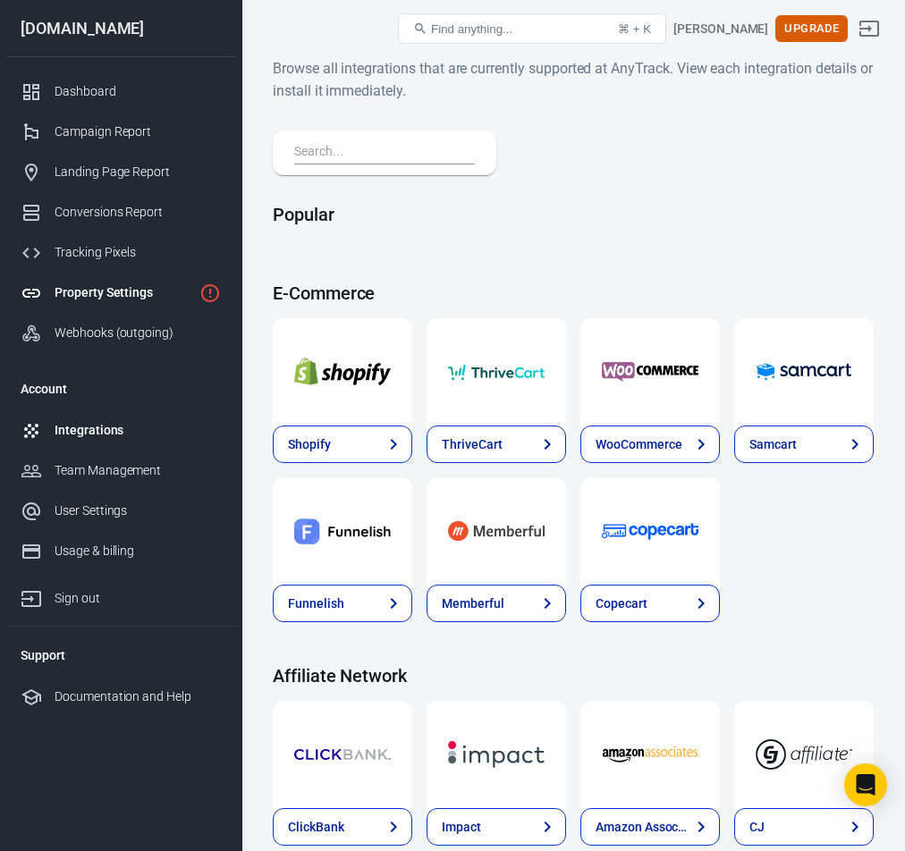
click at [85, 281] on link "Property Settings" at bounding box center [120, 293] width 229 height 40
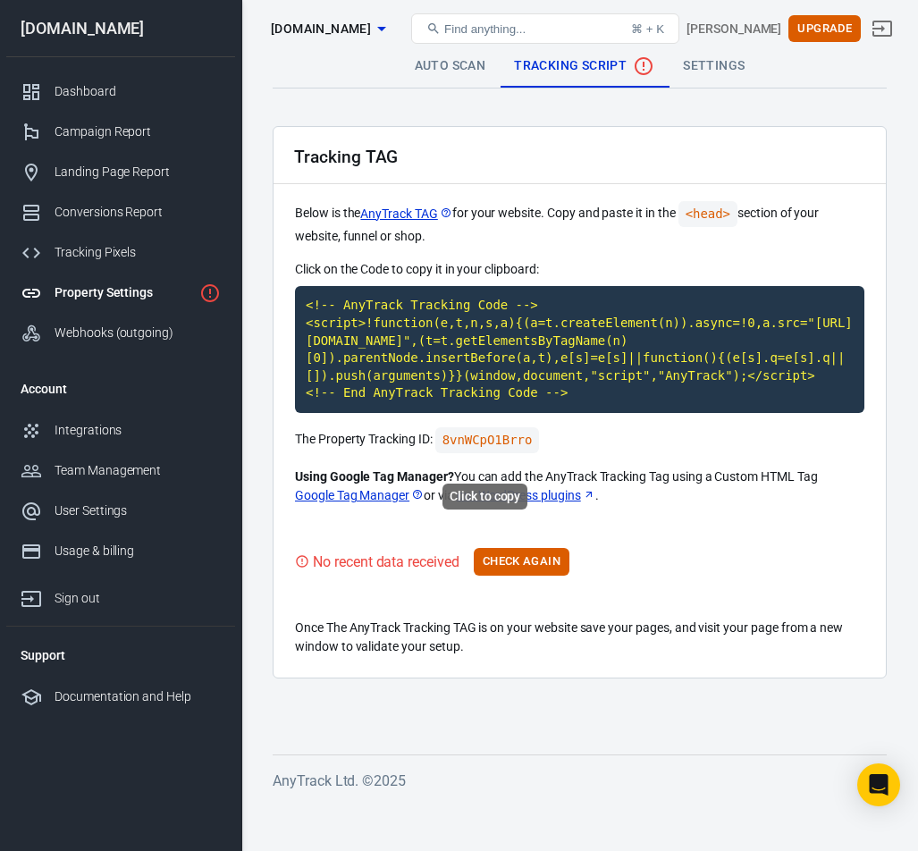
click at [500, 453] on code "8vnWCpO1Brro" at bounding box center [487, 440] width 105 height 26
click at [561, 576] on button "Check Again" at bounding box center [522, 562] width 96 height 28
click at [376, 505] on link "Google Tag Manager" at bounding box center [359, 495] width 129 height 19
